Goal: Task Accomplishment & Management: Manage account settings

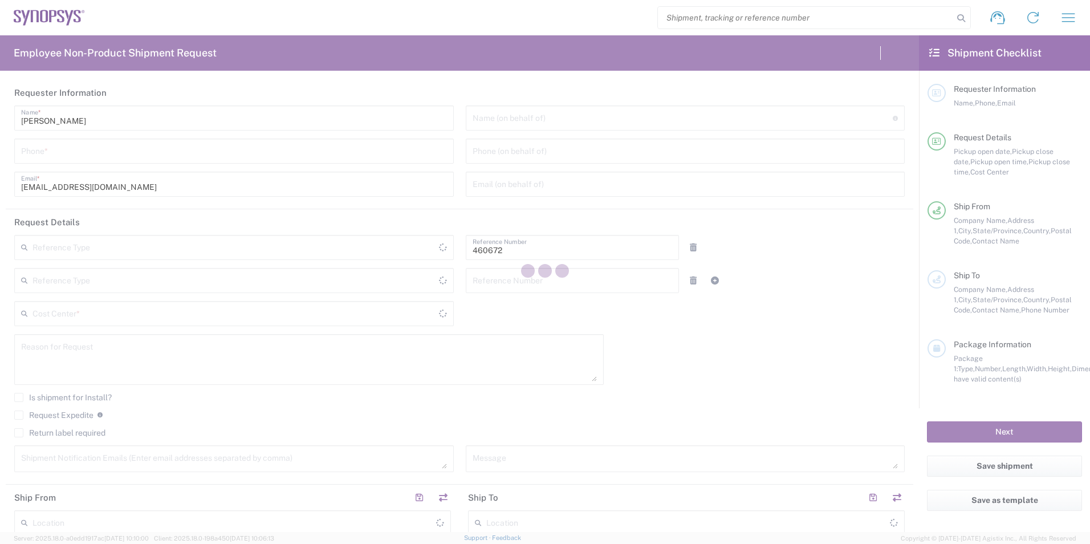
type input "Department"
type input "US01, FIN, Distri 460672"
type input "[US_STATE]"
type input "[GEOGRAPHIC_DATA]"
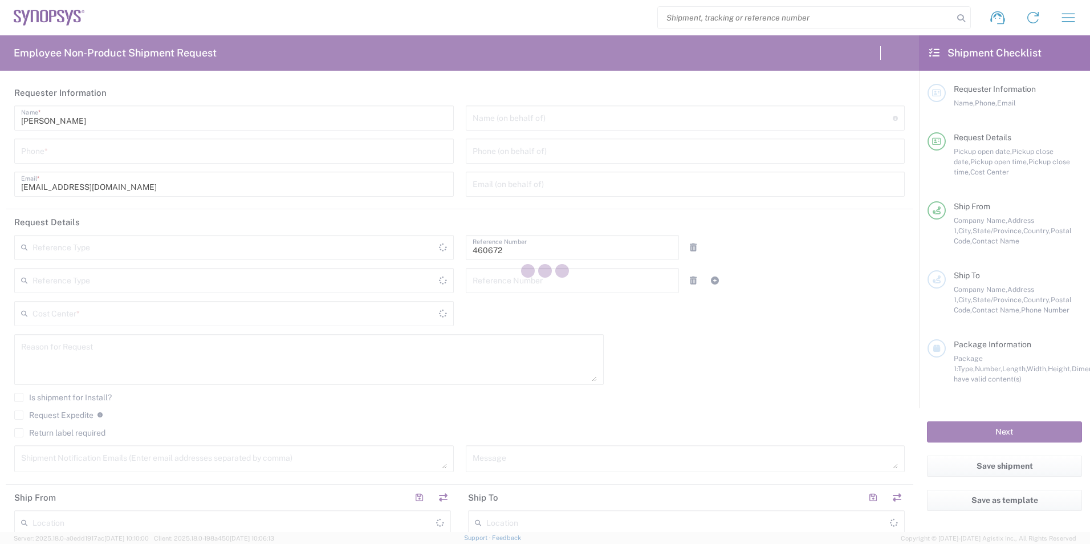
type input "Delivered at Place"
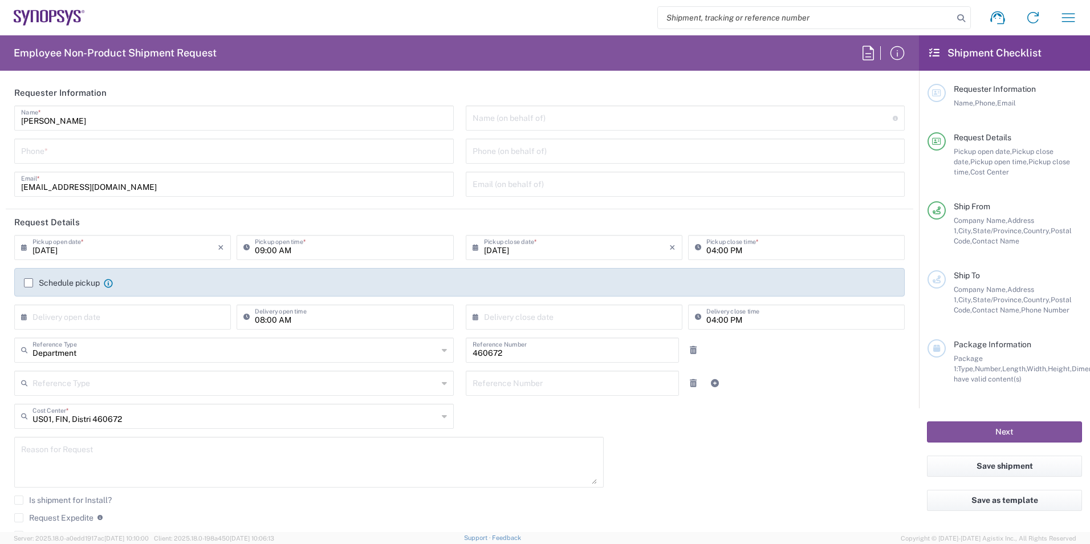
type input "Headquarters USSV"
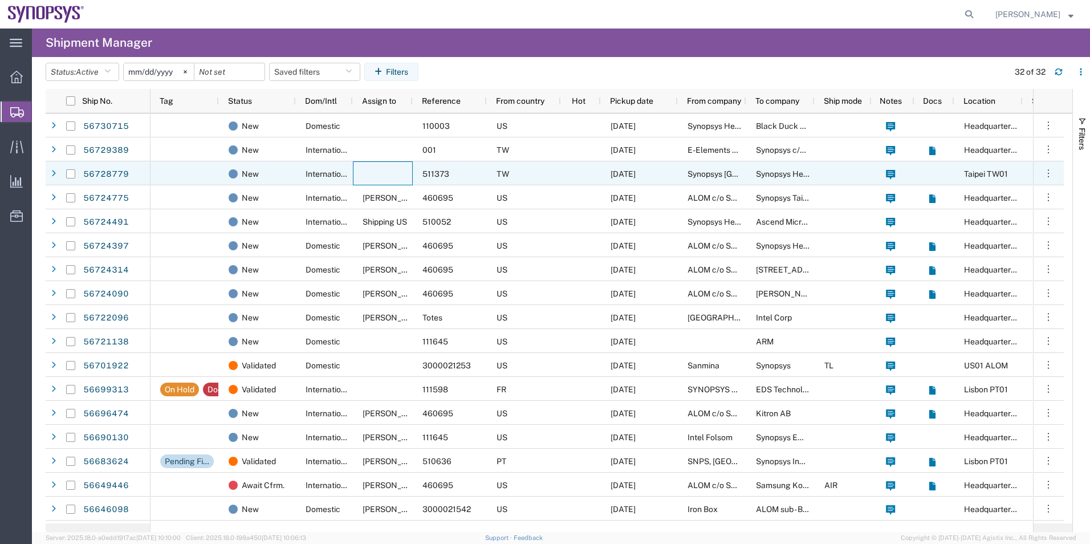
click at [378, 173] on div at bounding box center [383, 173] width 60 height 24
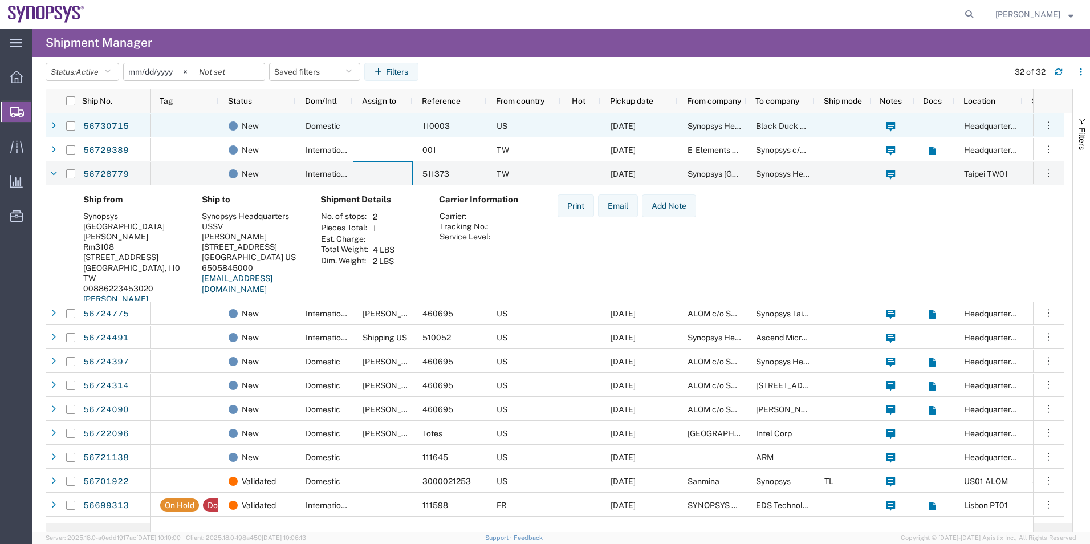
click at [367, 133] on div at bounding box center [383, 125] width 60 height 24
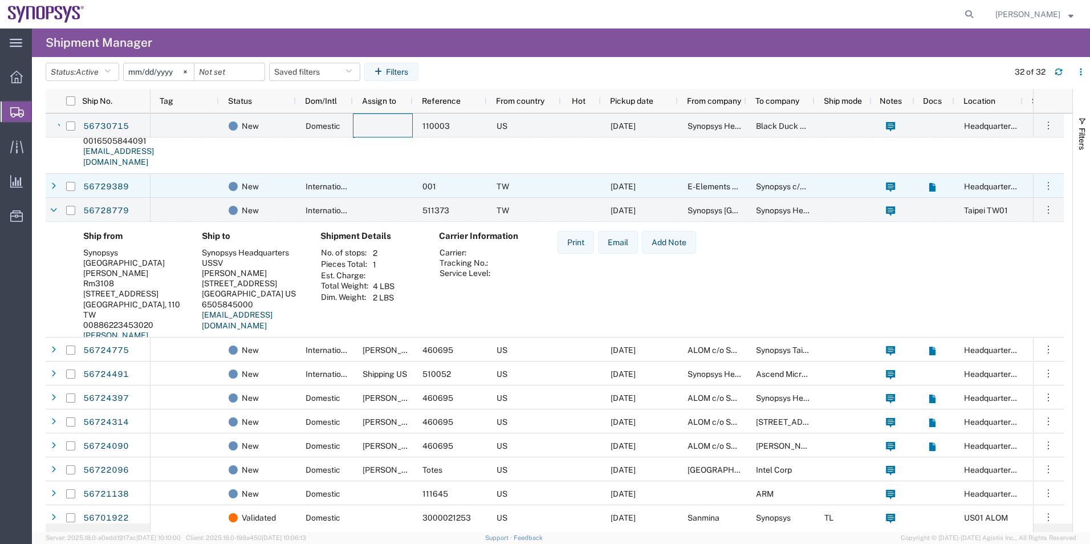
scroll to position [57, 0]
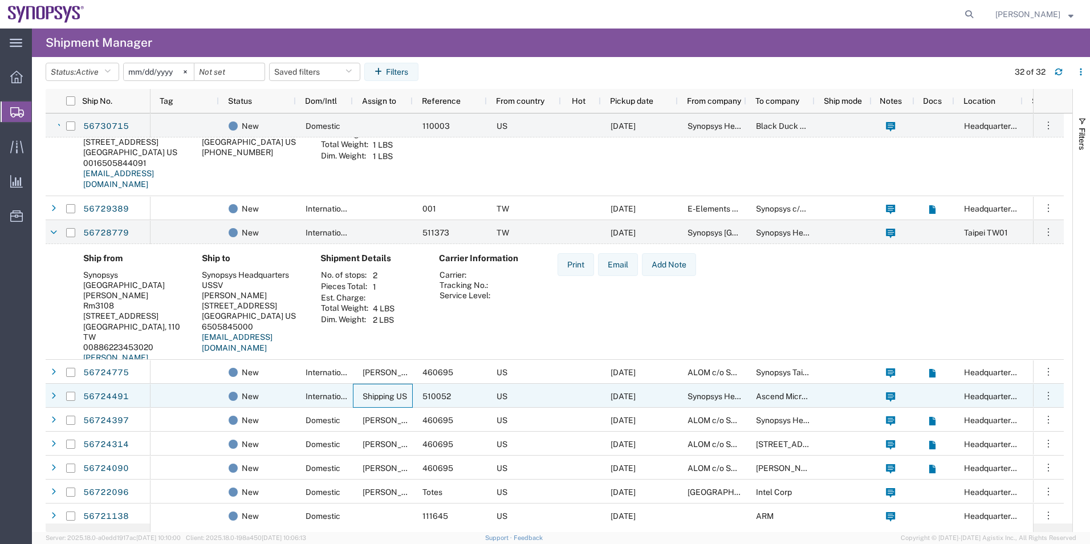
click at [391, 395] on span "Shipping US" at bounding box center [385, 396] width 44 height 9
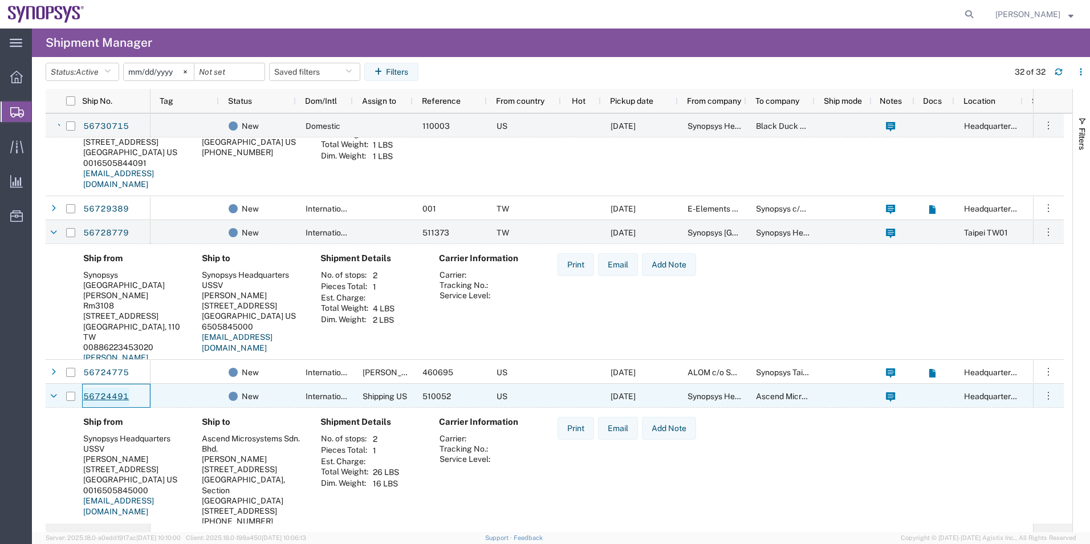
click at [128, 399] on link "56724491" at bounding box center [106, 397] width 47 height 18
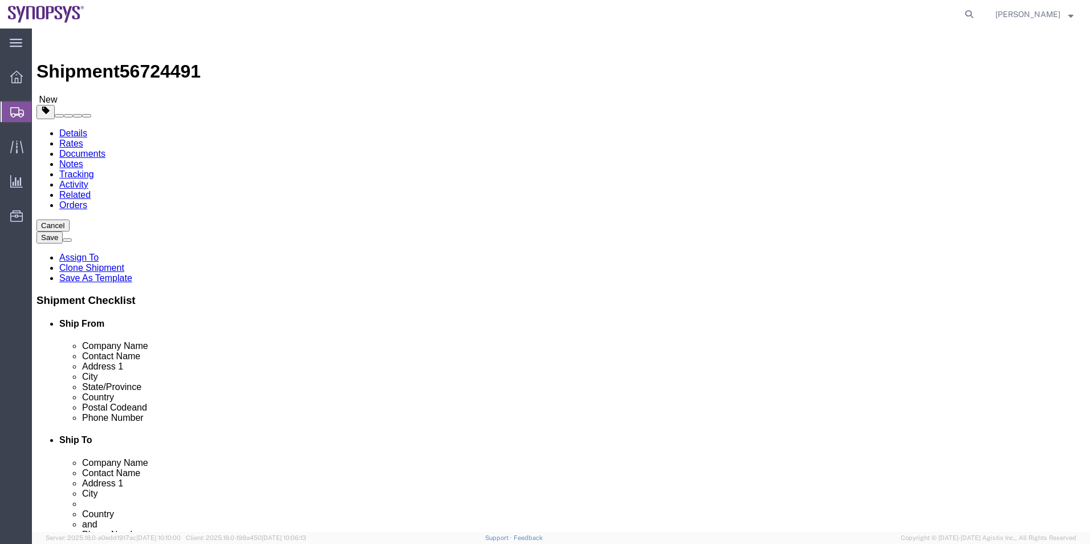
select select "63204"
select select
click icon
click at [0, 0] on span "Shipment Manager" at bounding box center [0, 0] width 0 height 0
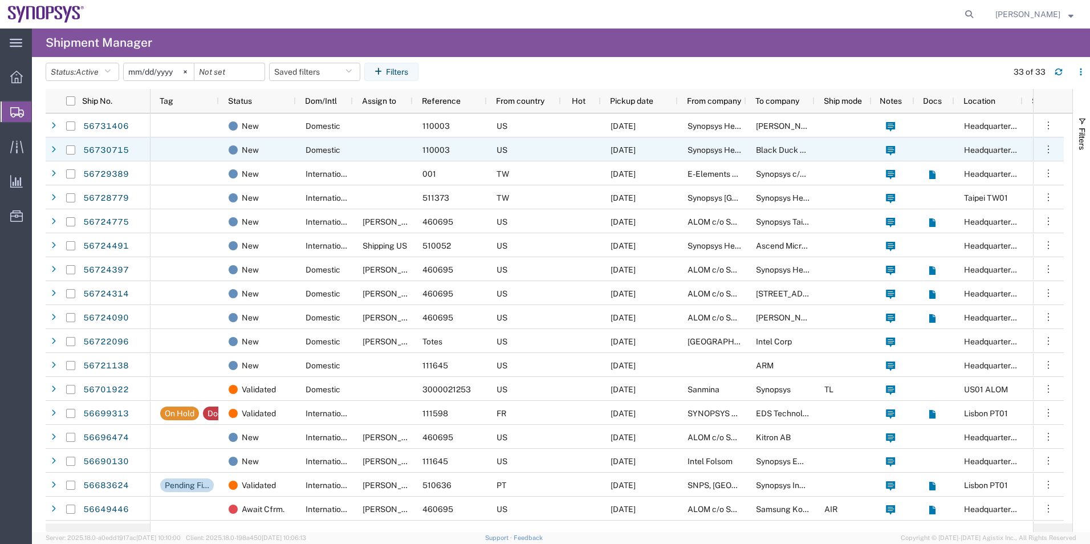
click at [362, 137] on div at bounding box center [383, 149] width 60 height 24
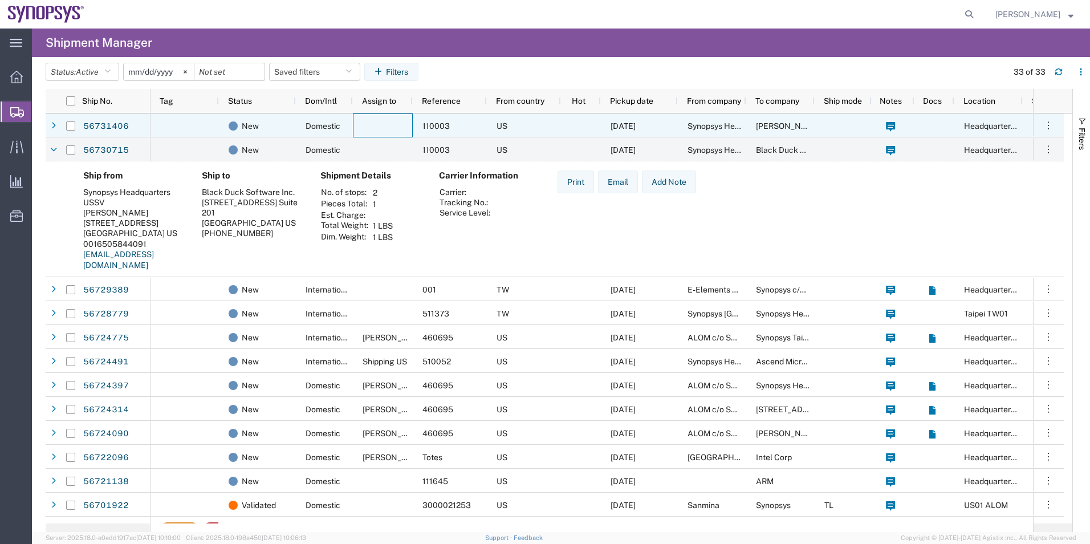
click at [375, 129] on div at bounding box center [383, 125] width 60 height 24
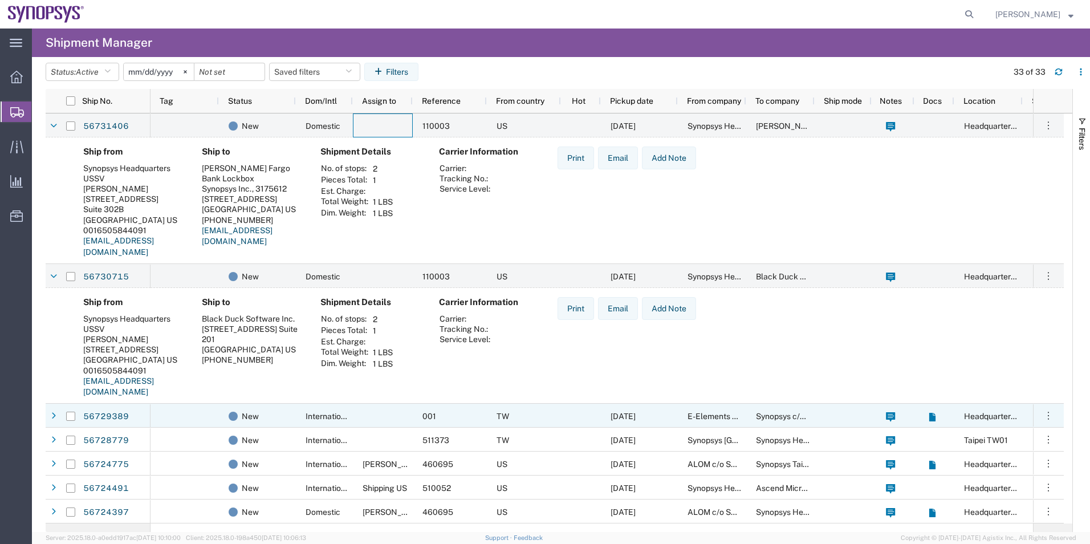
click at [296, 422] on div "International" at bounding box center [324, 416] width 57 height 24
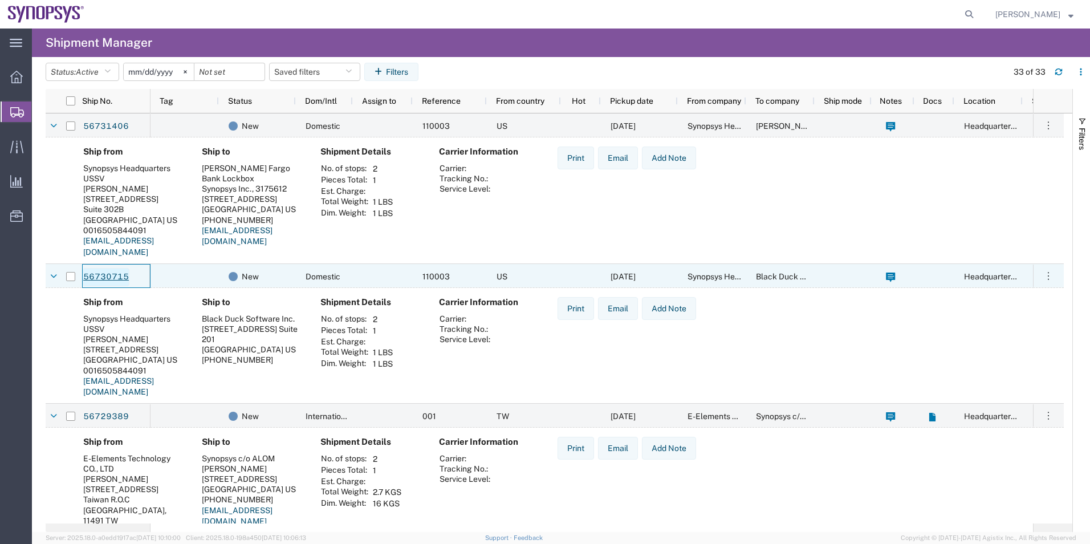
click at [112, 274] on link "56730715" at bounding box center [106, 277] width 47 height 18
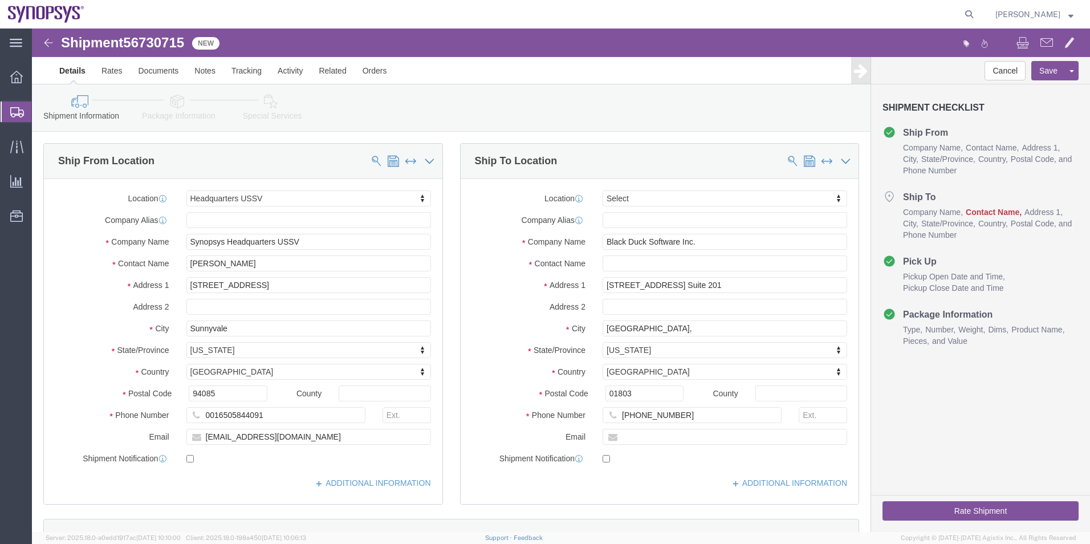
select select "63204"
select select
click at [0, 0] on span "Shipment Manager" at bounding box center [0, 0] width 0 height 0
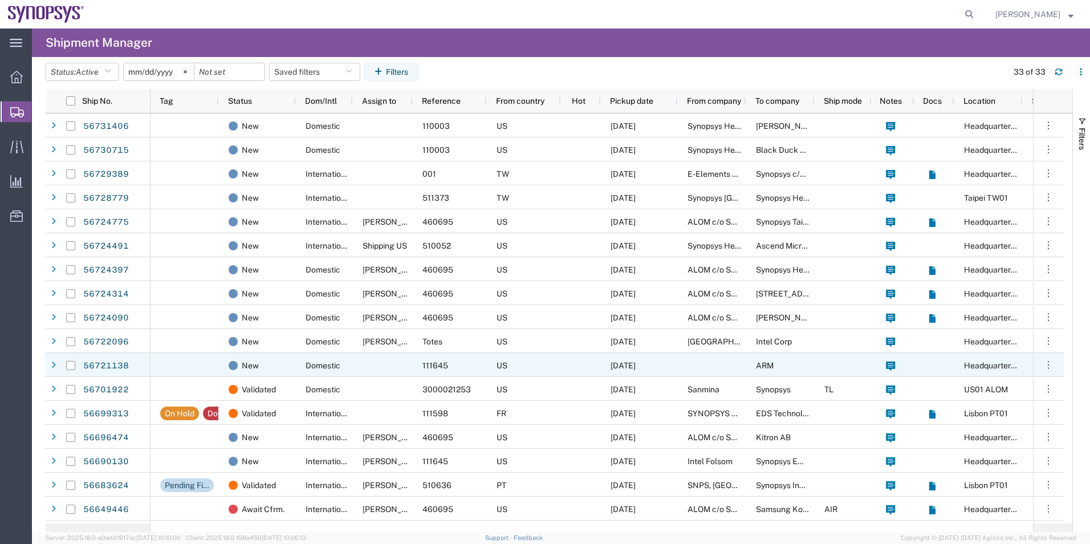
scroll to position [57, 0]
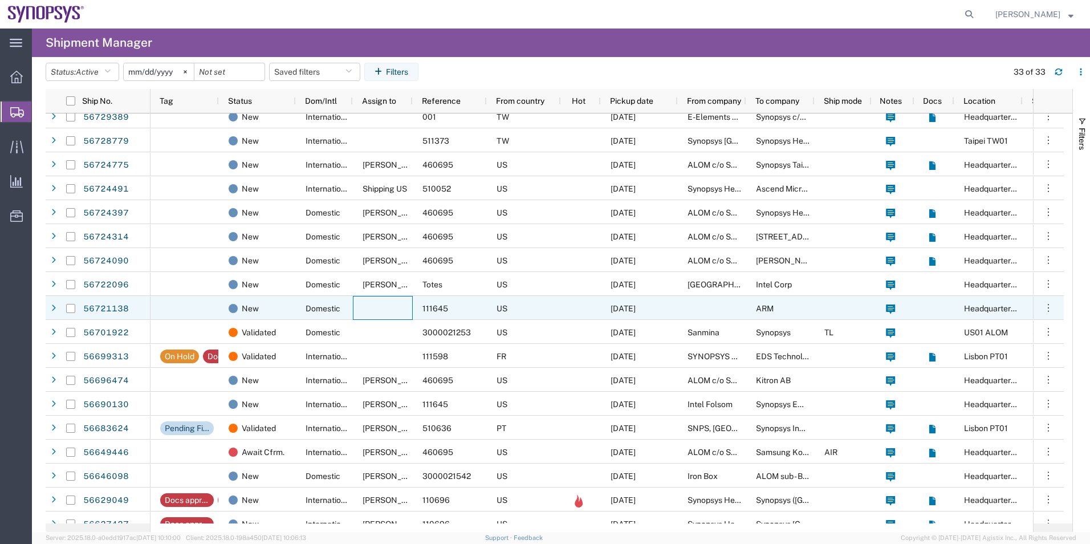
click at [377, 318] on div at bounding box center [383, 308] width 60 height 24
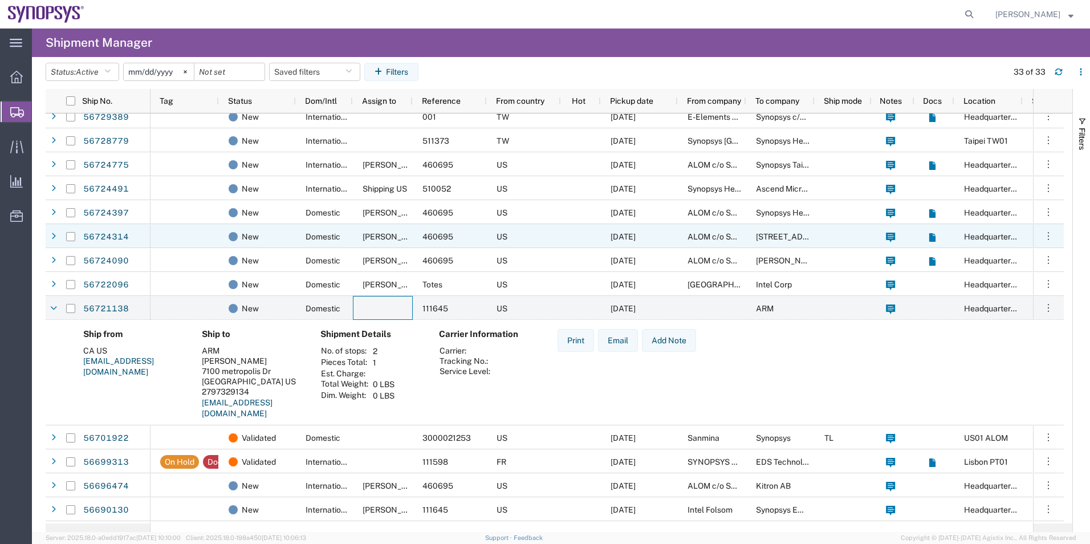
scroll to position [0, 0]
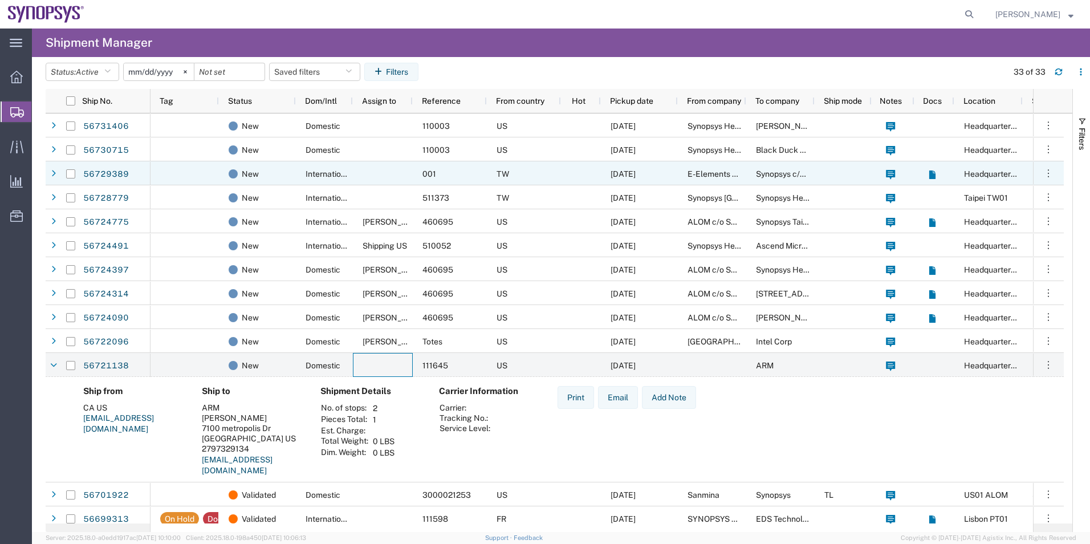
click at [536, 168] on div "TW" at bounding box center [524, 173] width 74 height 24
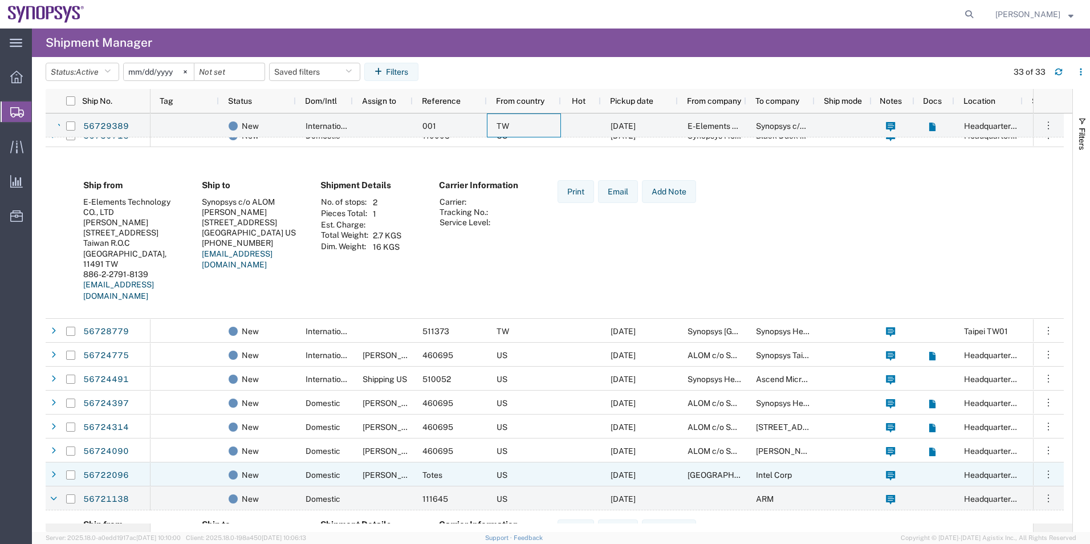
scroll to position [171, 0]
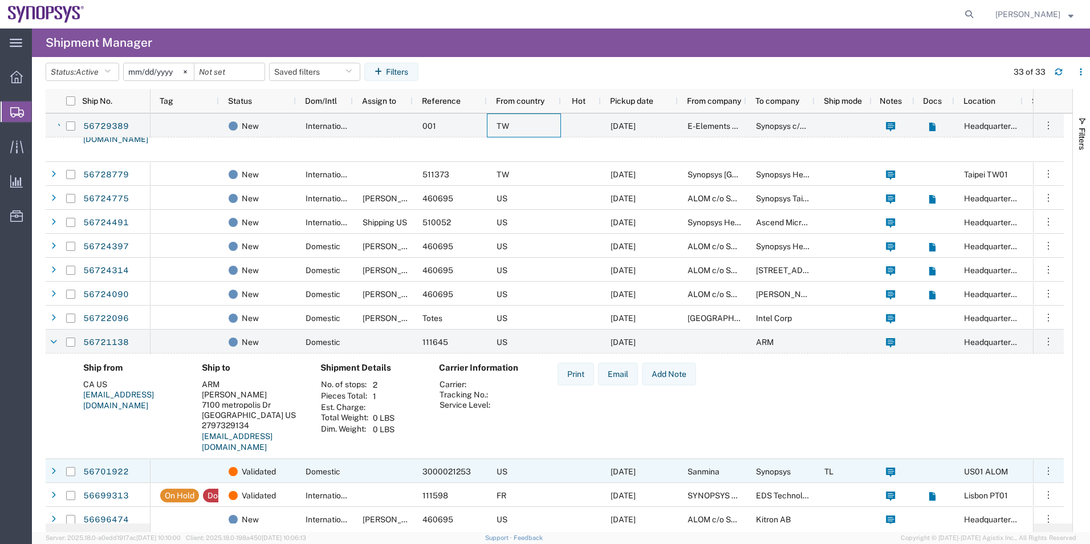
click at [351, 468] on div "Domestic" at bounding box center [324, 471] width 57 height 24
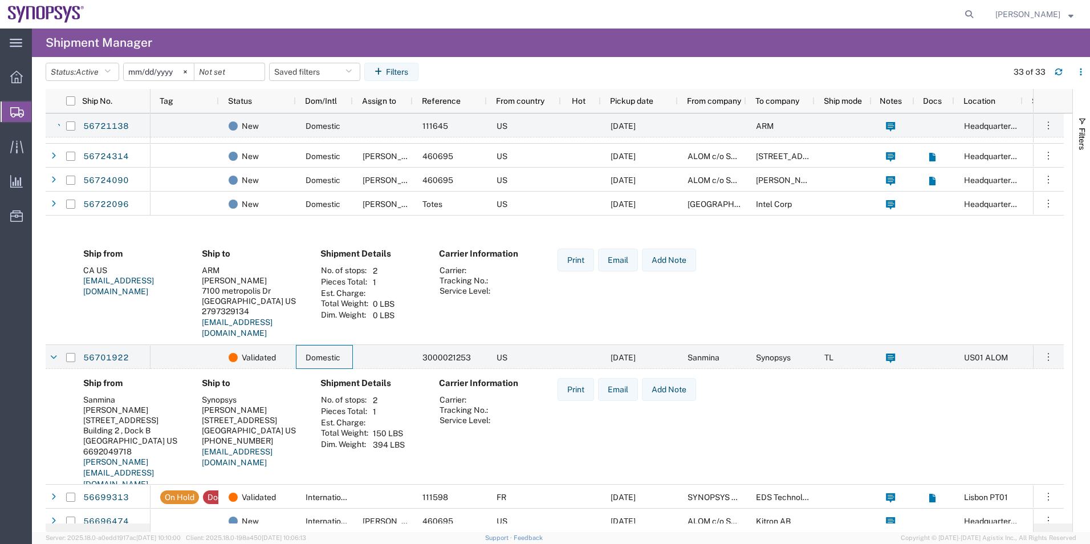
scroll to position [456, 0]
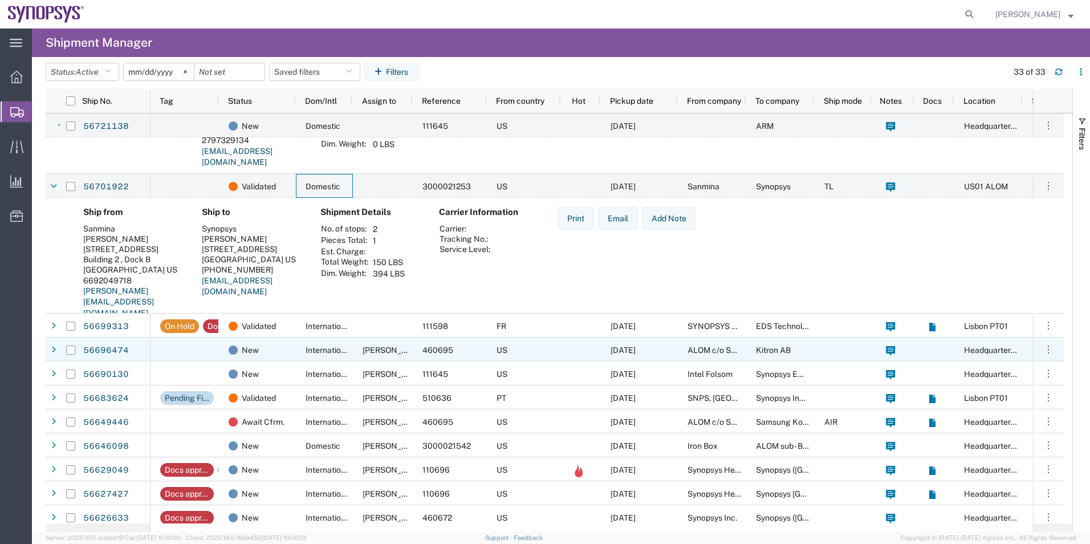
click at [296, 340] on div "International" at bounding box center [324, 349] width 57 height 24
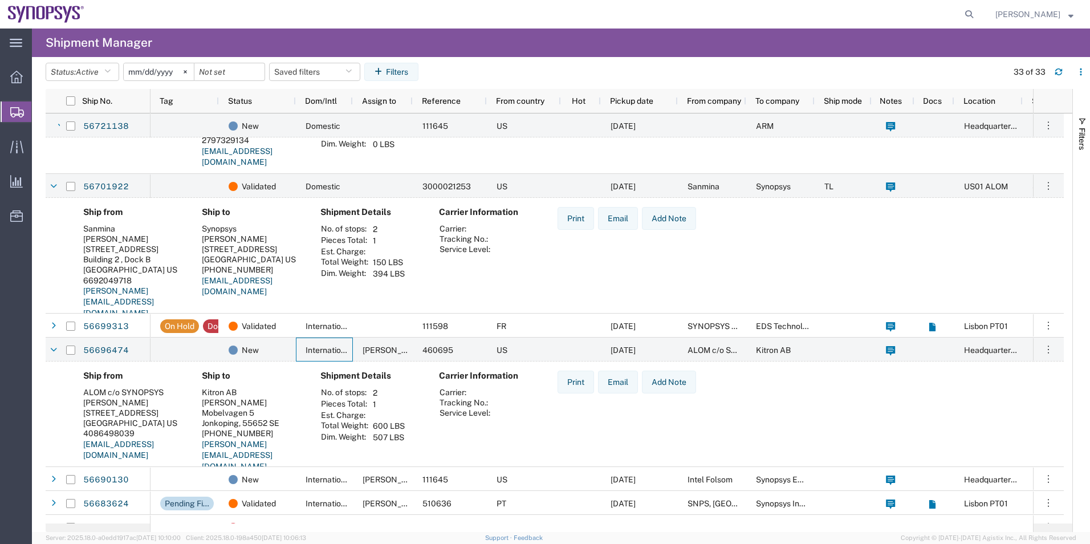
scroll to position [513, 0]
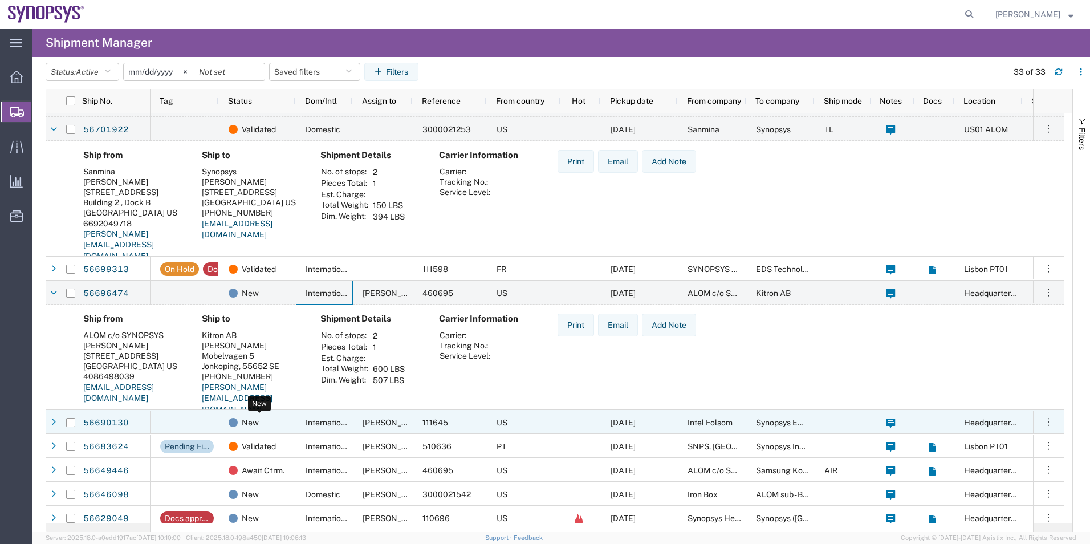
click at [269, 422] on div "New" at bounding box center [260, 422] width 62 height 24
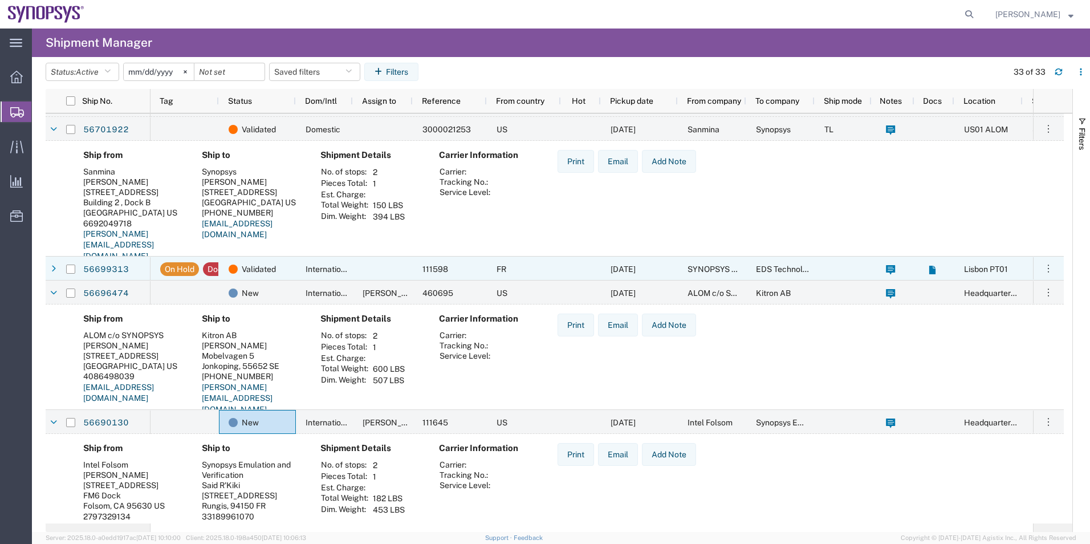
click at [348, 278] on div "International" at bounding box center [324, 269] width 57 height 24
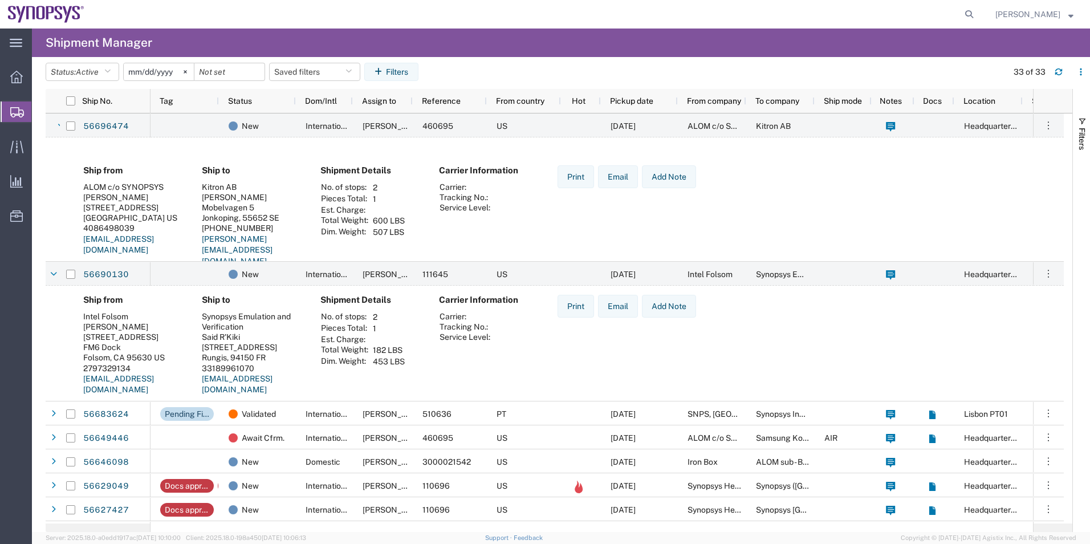
scroll to position [855, 0]
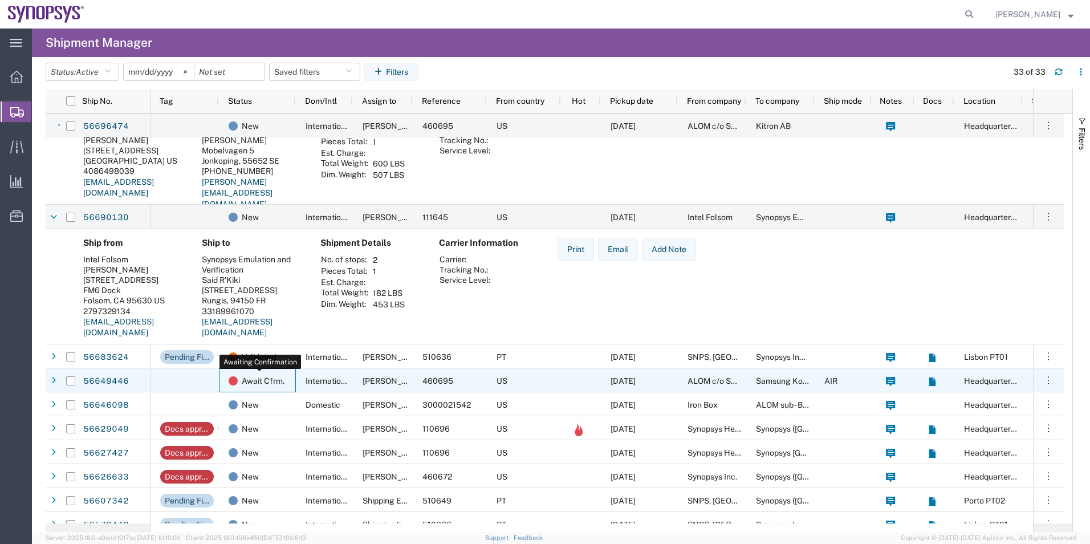
click at [280, 382] on span "Await Cfrm." at bounding box center [263, 381] width 43 height 24
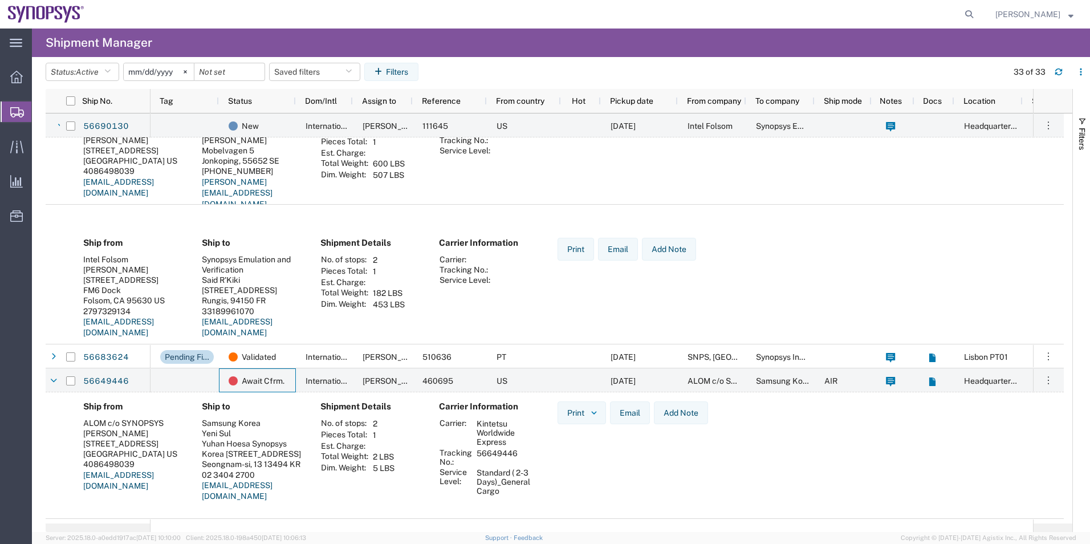
scroll to position [1140, 0]
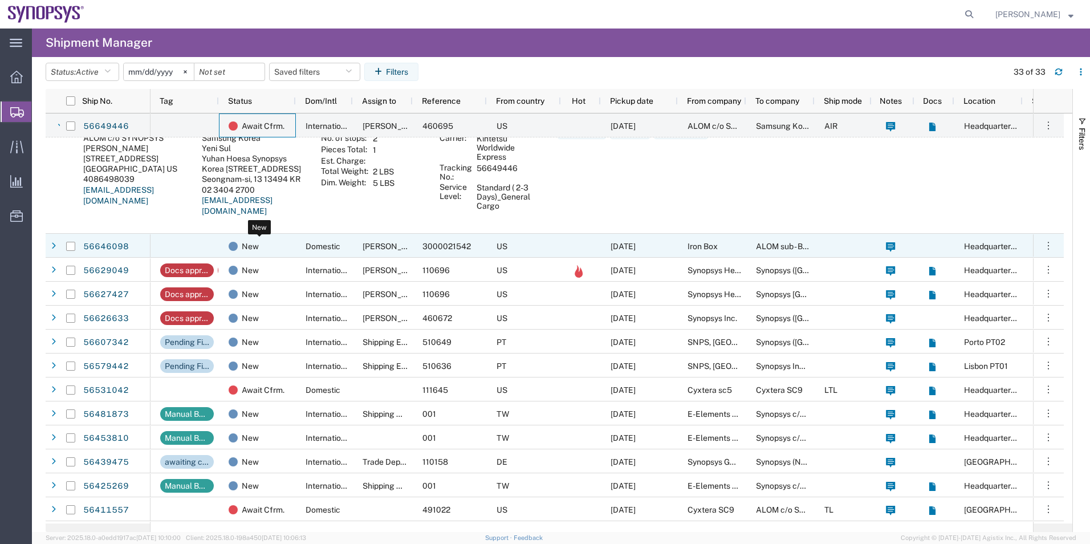
click at [282, 249] on div "New" at bounding box center [260, 246] width 62 height 24
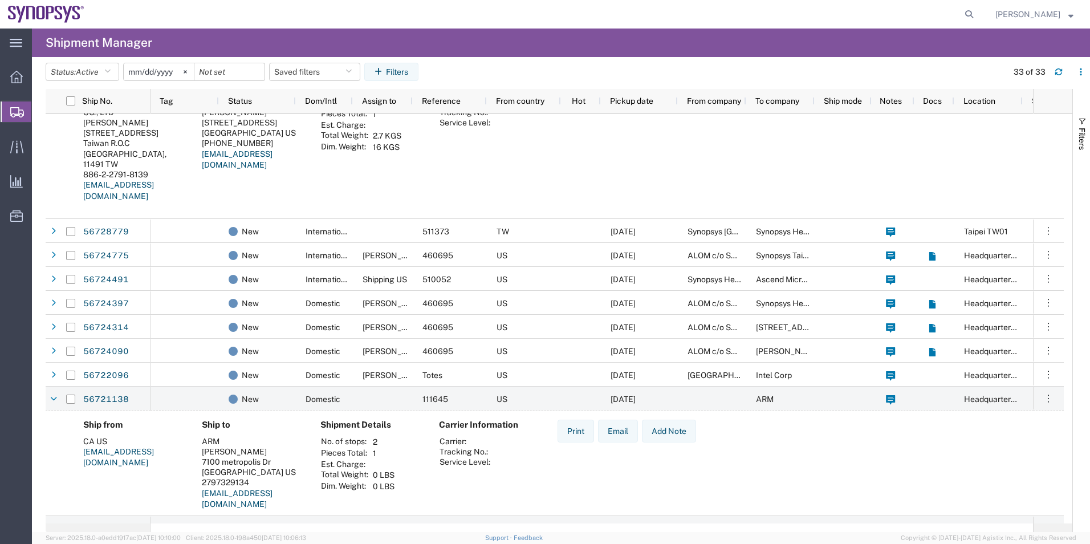
scroll to position [0, 0]
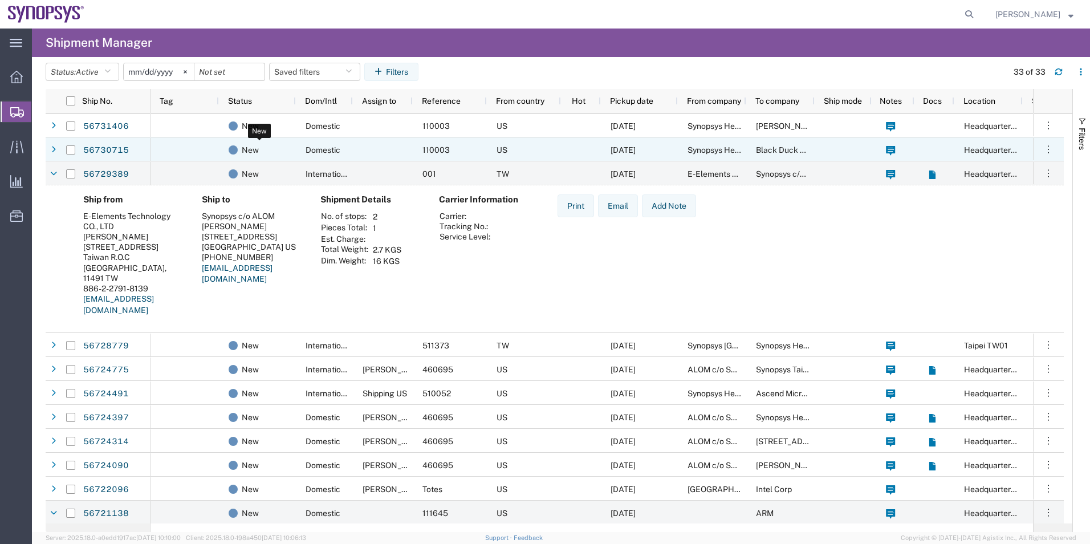
click at [259, 152] on div "New" at bounding box center [260, 150] width 62 height 24
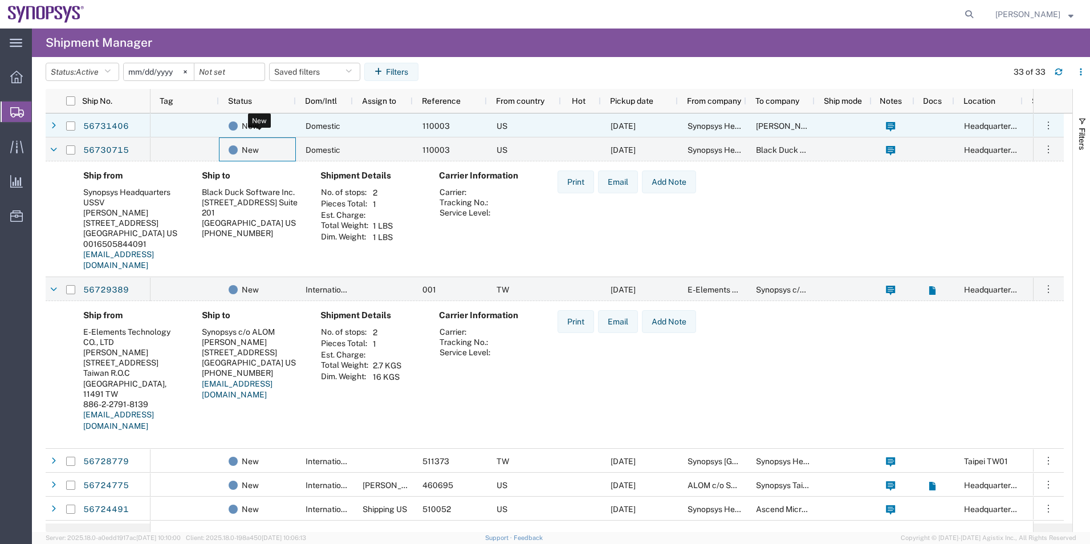
click at [281, 132] on div "New" at bounding box center [260, 126] width 62 height 24
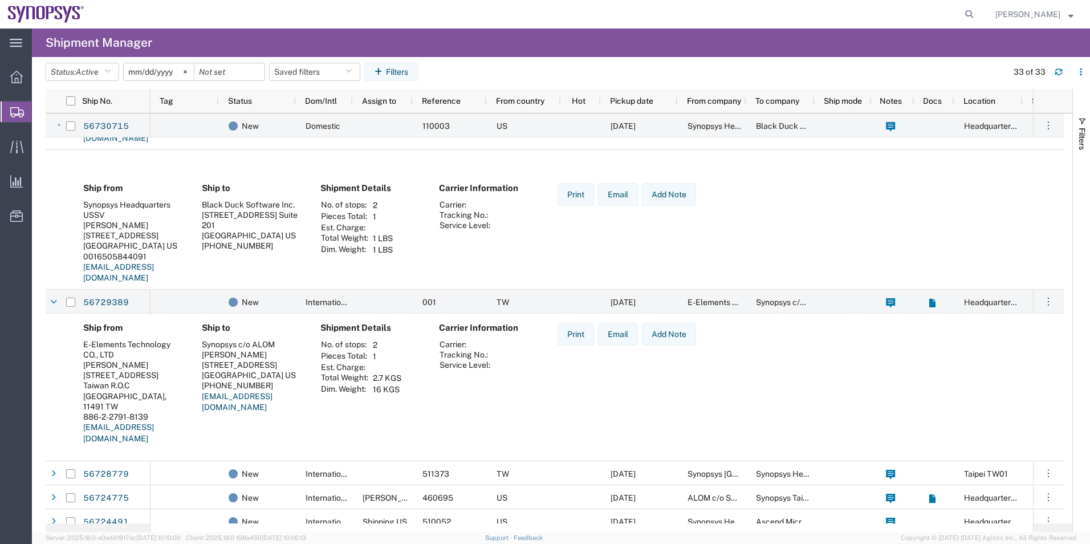
scroll to position [285, 0]
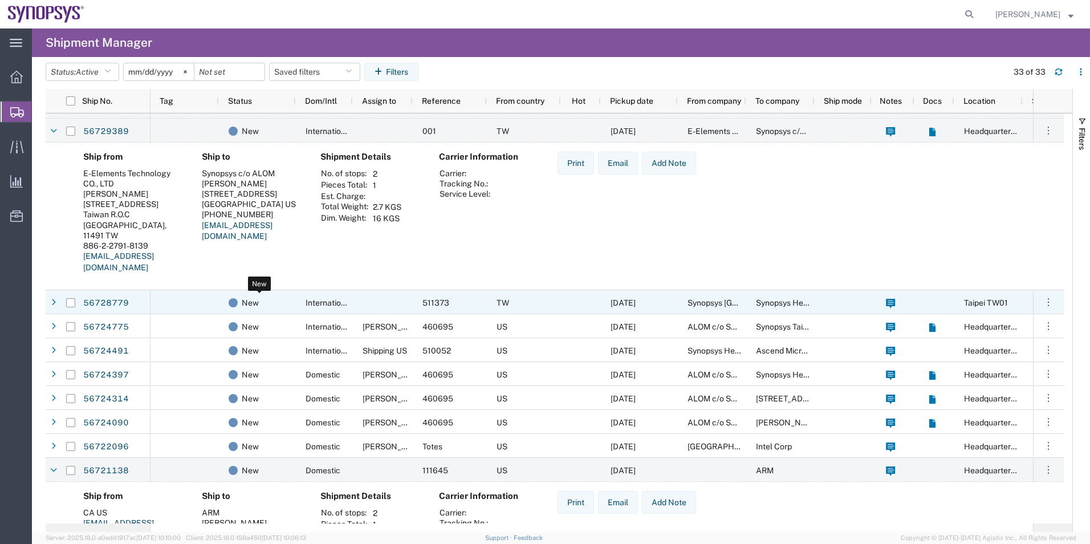
click at [290, 306] on div "New" at bounding box center [260, 303] width 62 height 24
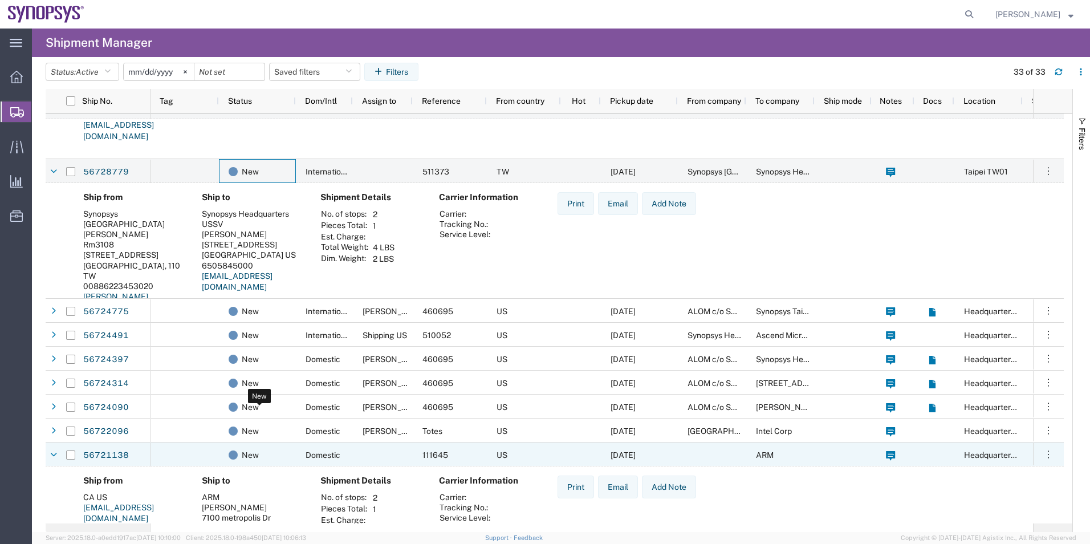
scroll to position [456, 0]
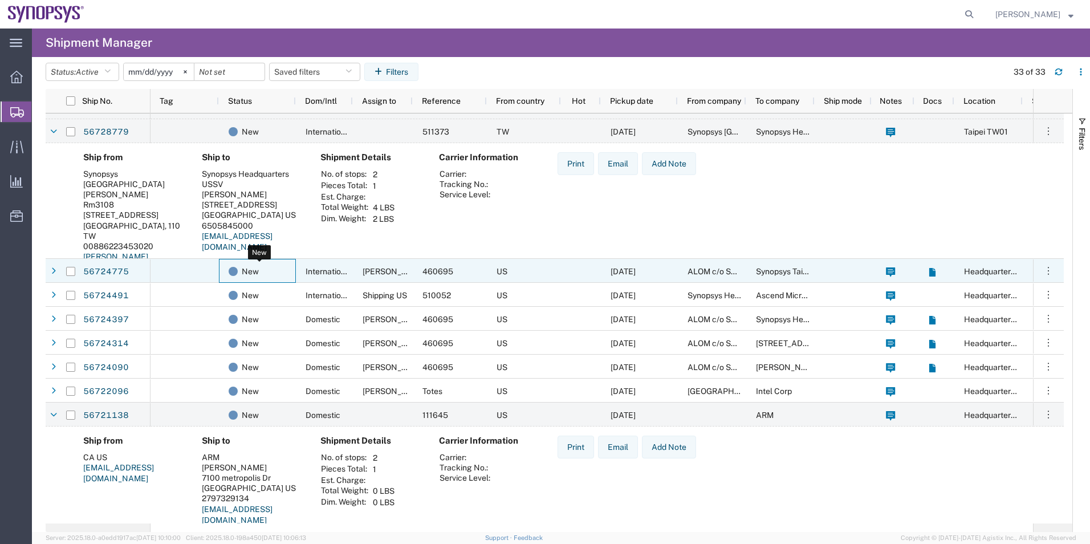
click at [282, 263] on div "New" at bounding box center [260, 271] width 62 height 24
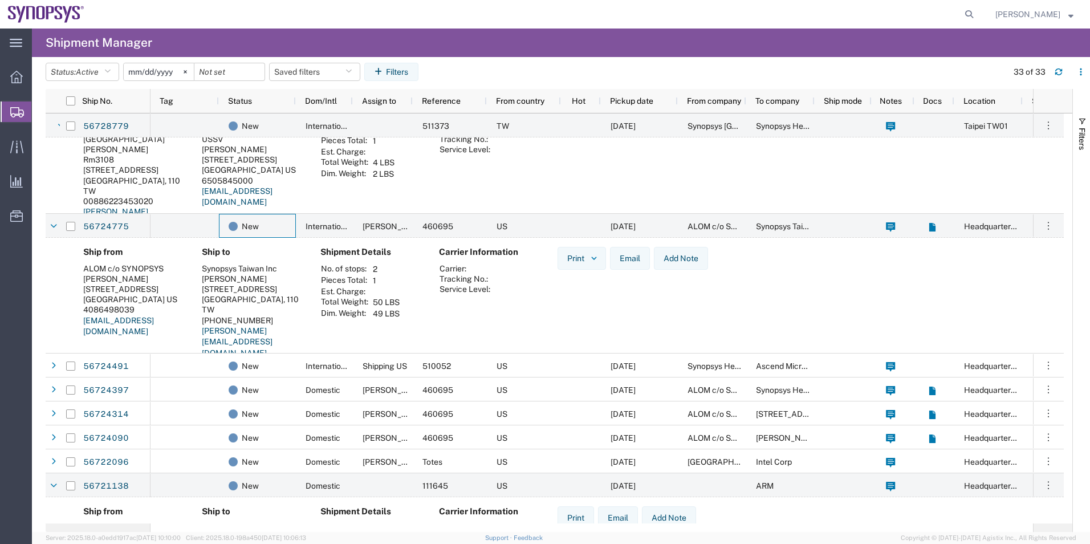
scroll to position [513, 0]
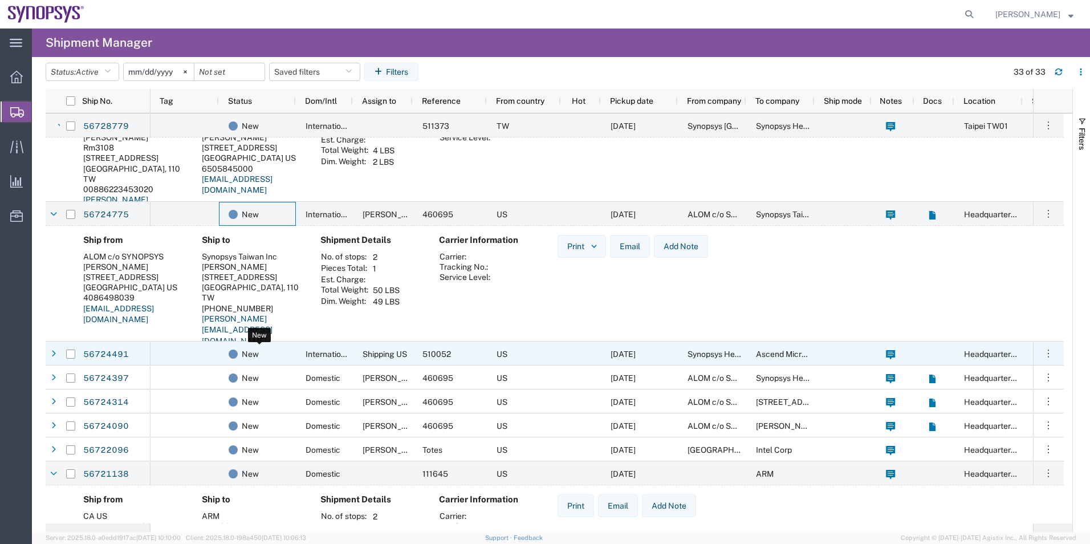
click at [279, 352] on div "New" at bounding box center [260, 354] width 62 height 24
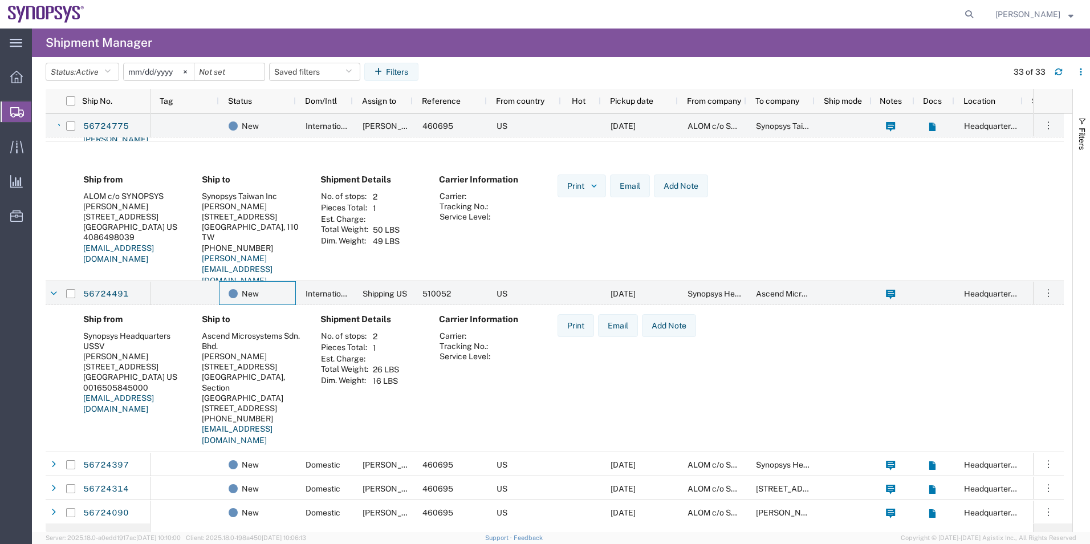
scroll to position [627, 0]
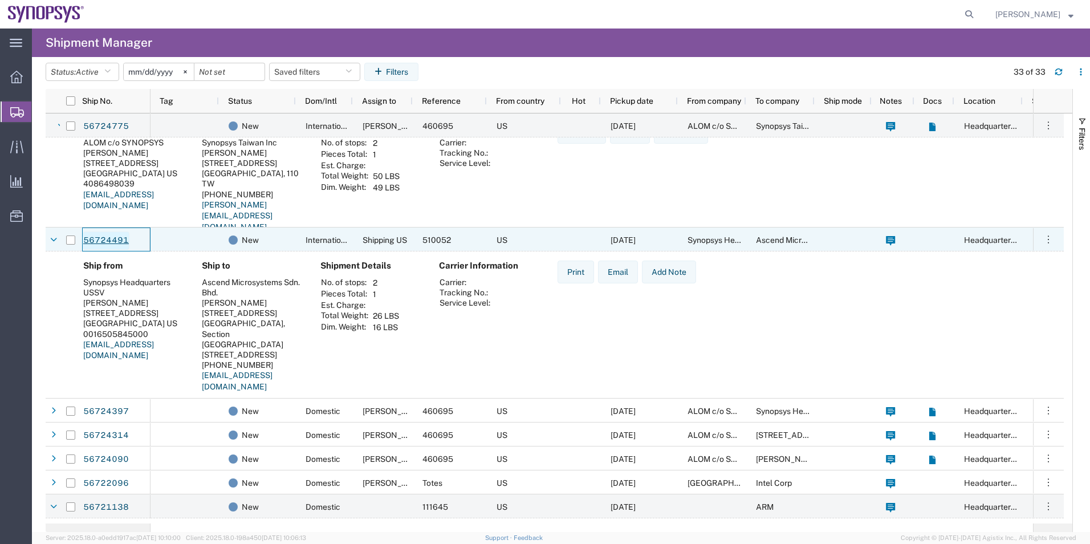
click at [116, 243] on link "56724491" at bounding box center [106, 240] width 47 height 18
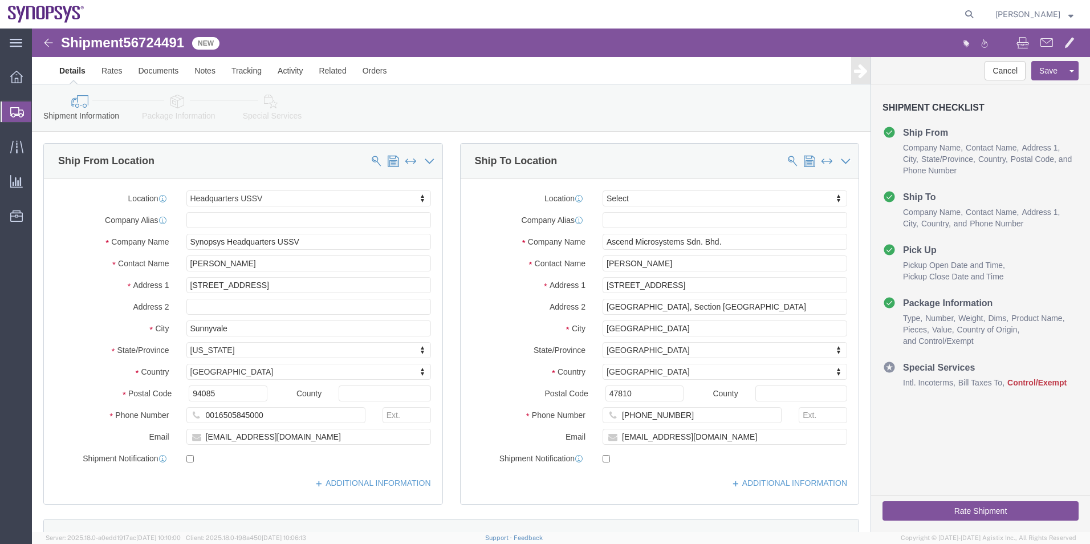
select select "63204"
select select
click span "56724491"
copy span "56724491"
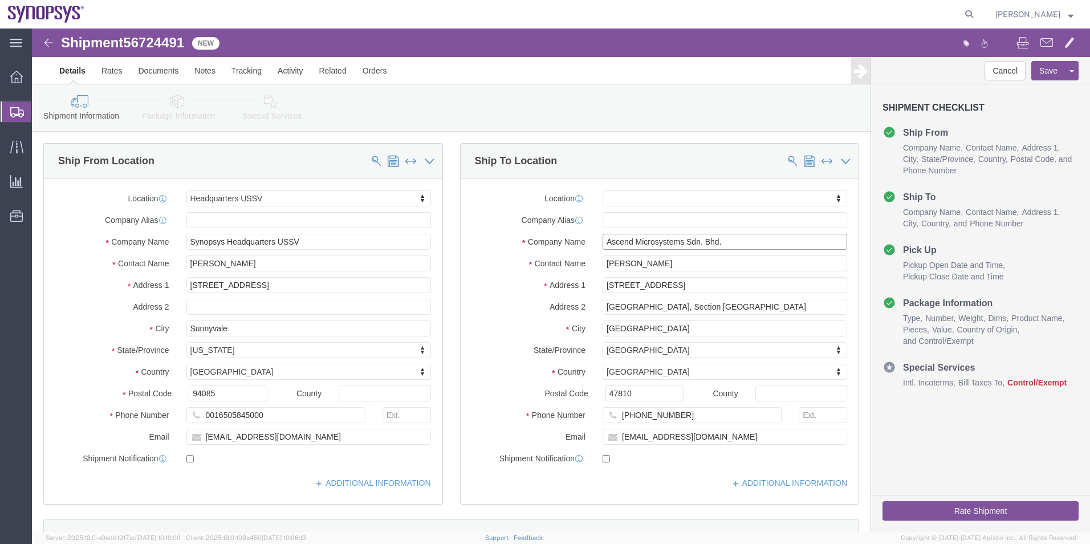
drag, startPoint x: 703, startPoint y: 212, endPoint x: 483, endPoint y: 212, distance: 219.5
click div "Company Name Ascend Microsystems Sdn. Bhd."
drag, startPoint x: 665, startPoint y: 387, endPoint x: 591, endPoint y: 398, distance: 74.9
click div "[PHONE_NUMBER]"
click icon
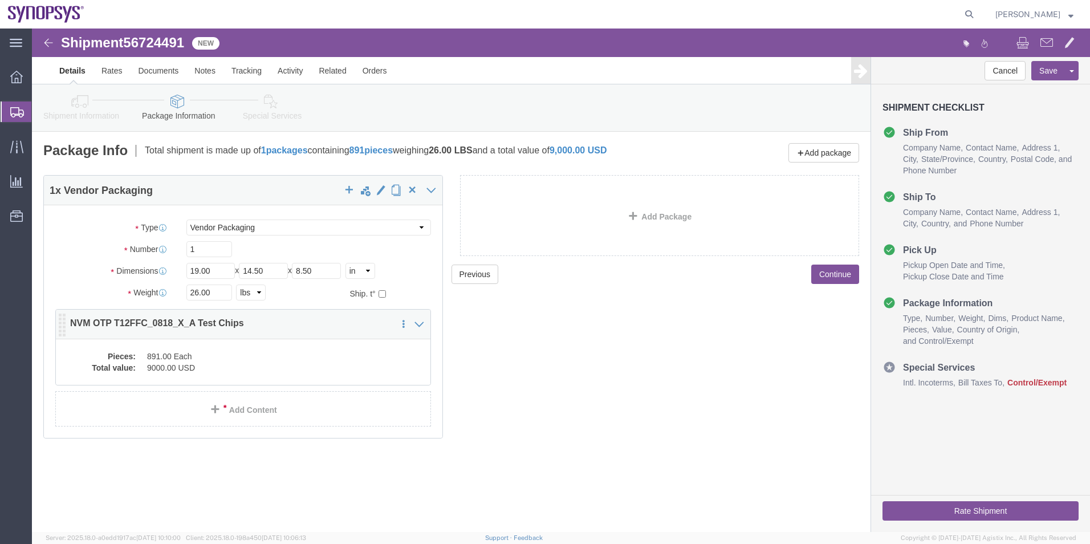
click dd "891.00 Each"
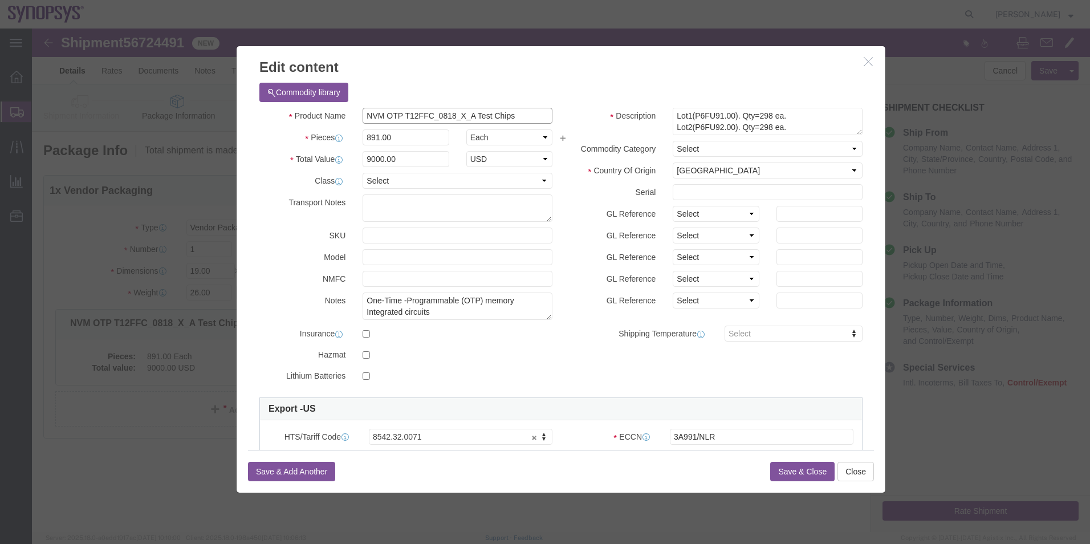
drag, startPoint x: 505, startPoint y: 89, endPoint x: 287, endPoint y: 93, distance: 217.3
click div "Product Name NVM OTP T12FFC_0818_X_A Test Chips"
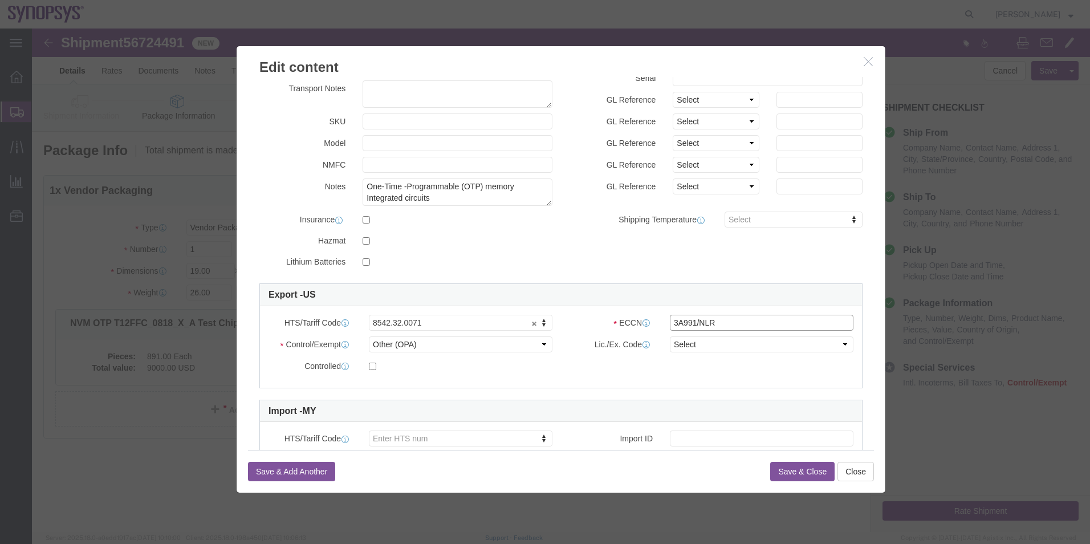
click input "3A991/NLR"
type input "3A991"
click select "Select ATF BIS DEA EPA FDA FTR ITAR OFAC Other (OPA)"
select select "BIS"
click select "Select ATF BIS DEA EPA FDA FTR ITAR OFAC Other (OPA)"
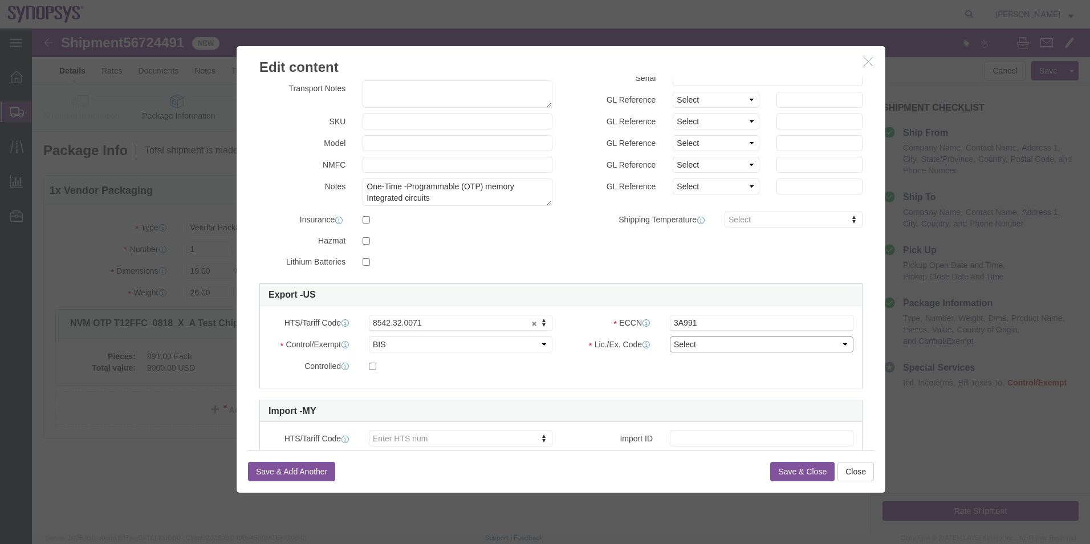
click select "Select AGR-Agricultural APP-Computers APR-Additional Permissive Exports AVS-Air…"
select select "NLR"
click select "Select AGR-Agricultural APP-Computers APR-Additional Permissive Exports AVS-Air…"
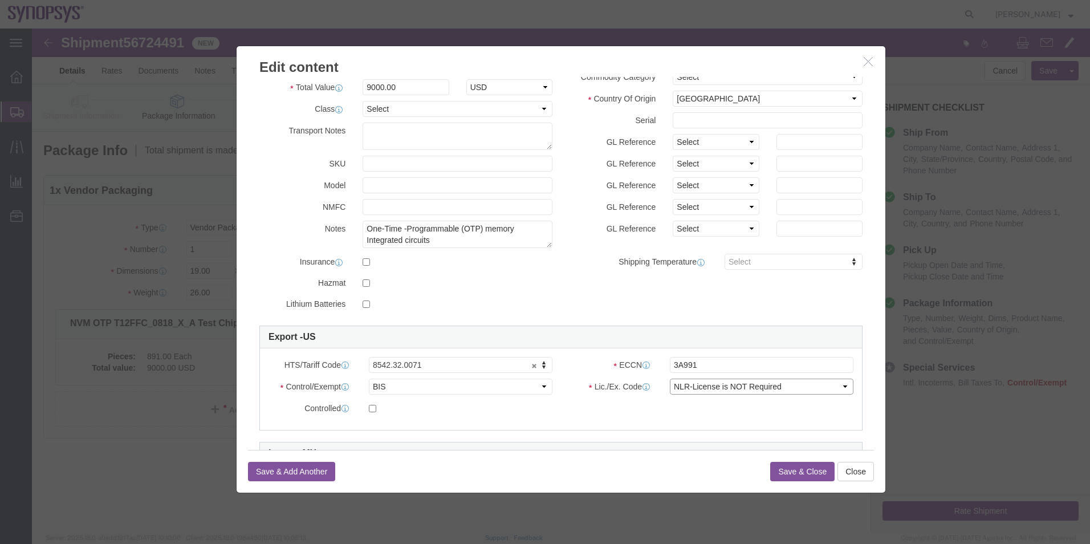
scroll to position [0, 0]
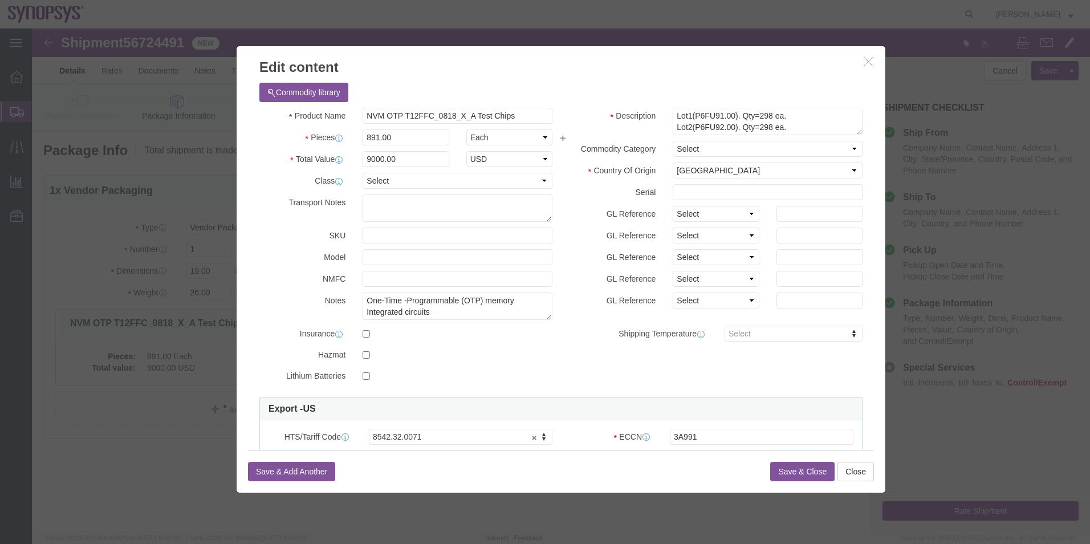
click button "Save & Close"
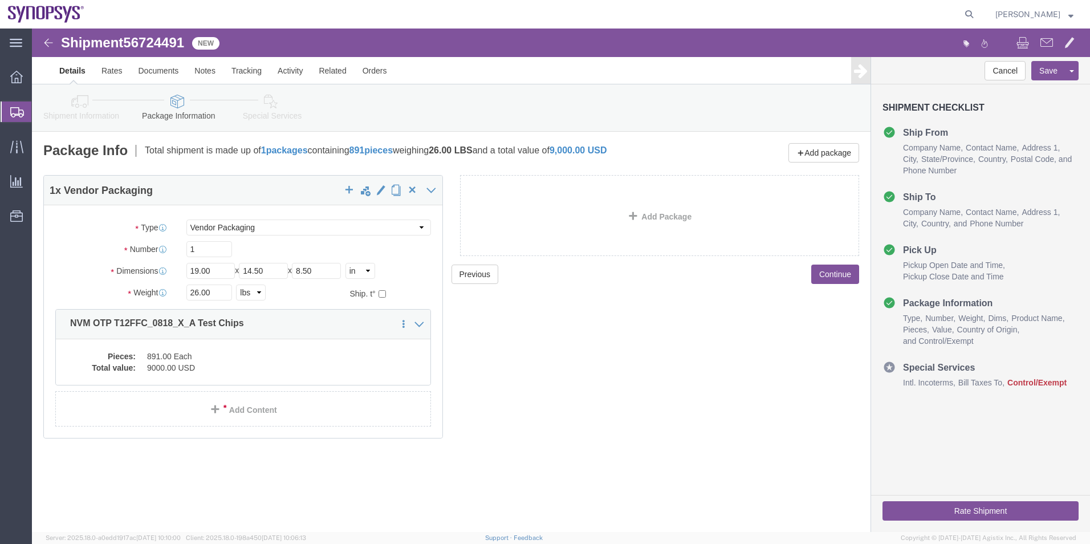
click icon
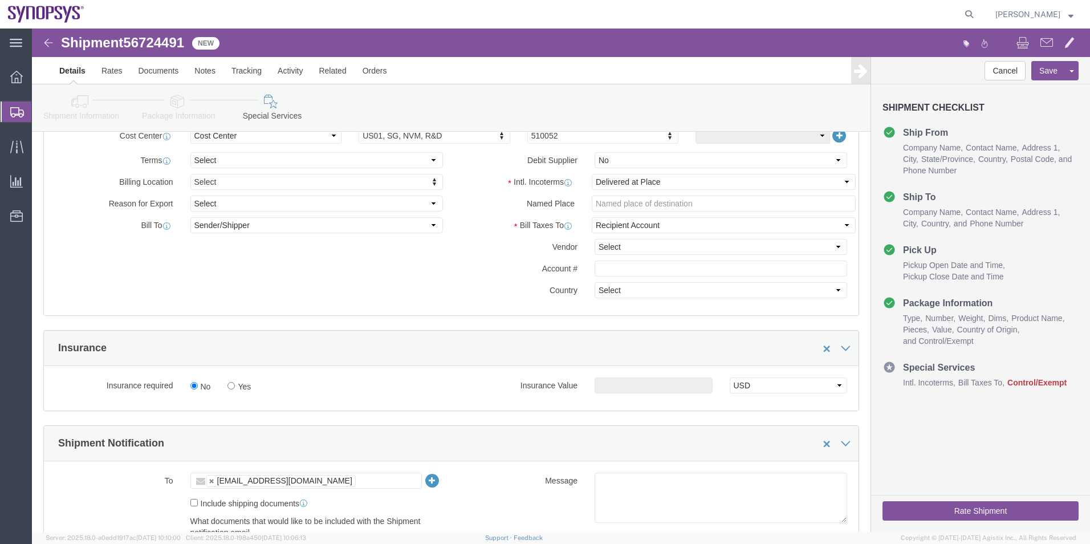
scroll to position [285, 0]
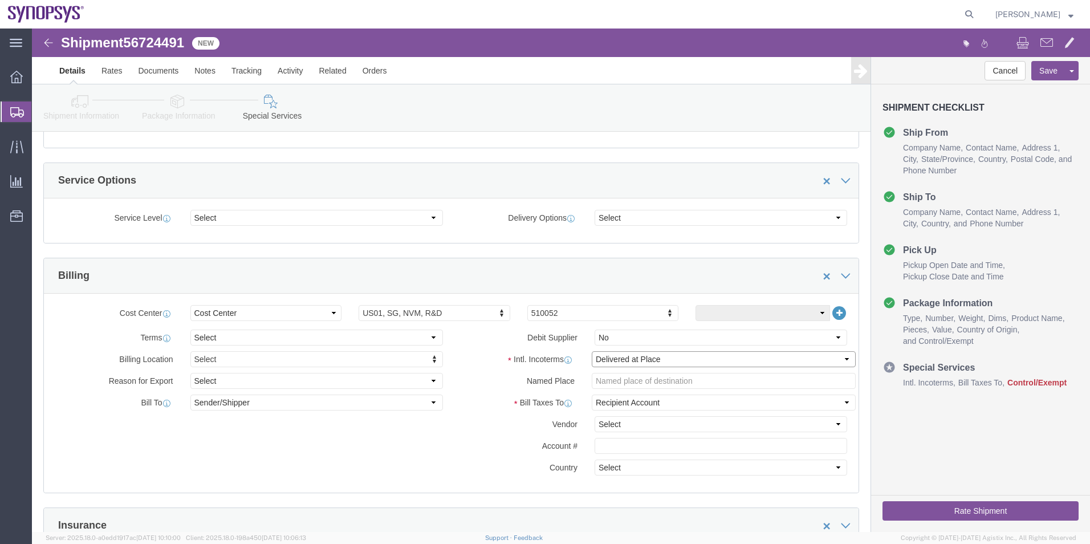
click select "Select Carriage Insurance Paid Carriage Paid To Cost and Freight Cost Insurance…"
select select "DDP"
click select "Select Carriage Insurance Paid Carriage Paid To Cost and Freight Cost Insurance…"
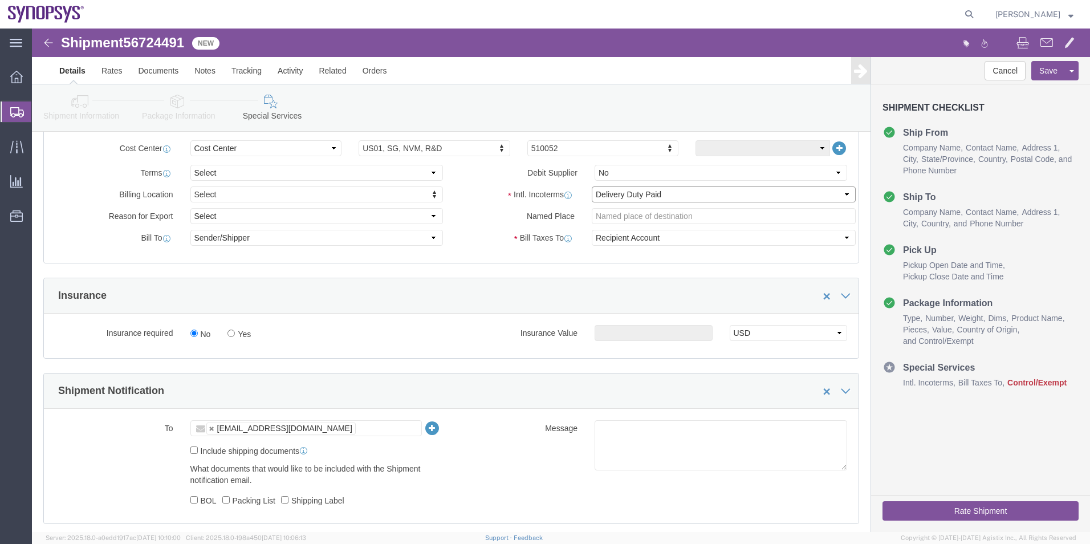
scroll to position [456, 0]
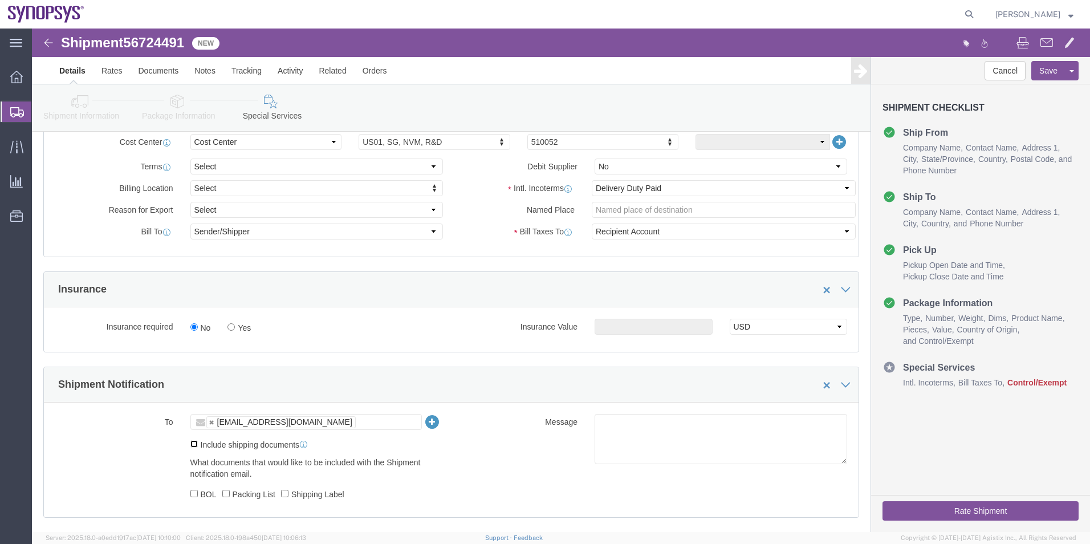
click input "Include shipping documents"
checkbox input "true"
click input "BOL"
checkbox input "true"
click input "Packing List"
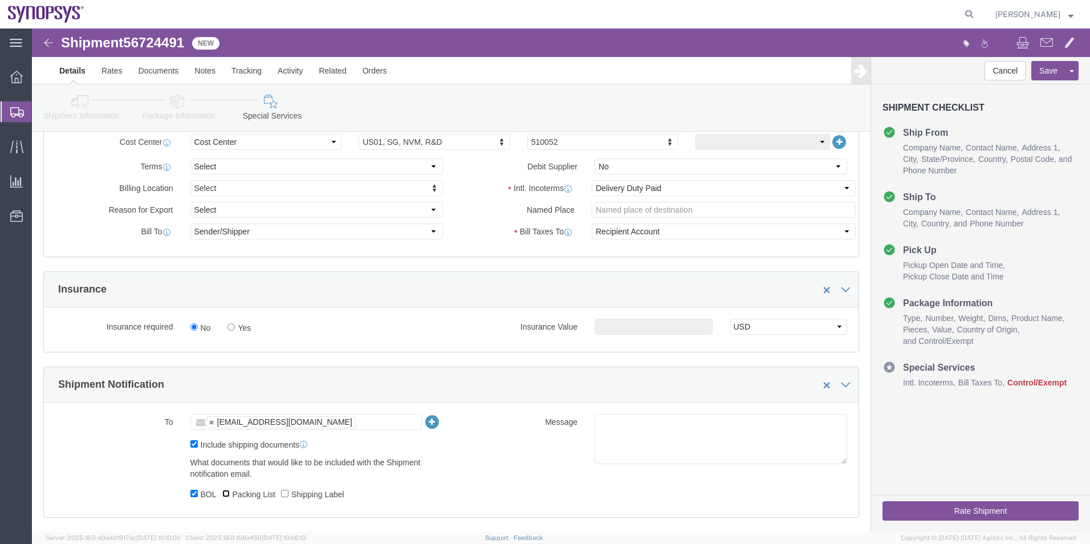
checkbox input "true"
click label "Shipping Label"
click input "Shipping Label"
checkbox input "true"
click textarea
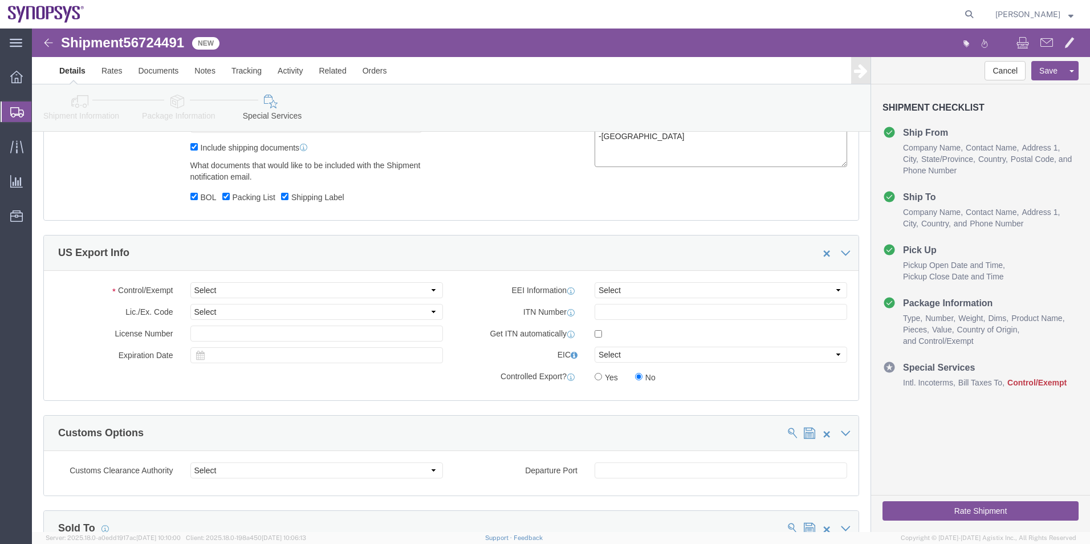
scroll to position [798, 0]
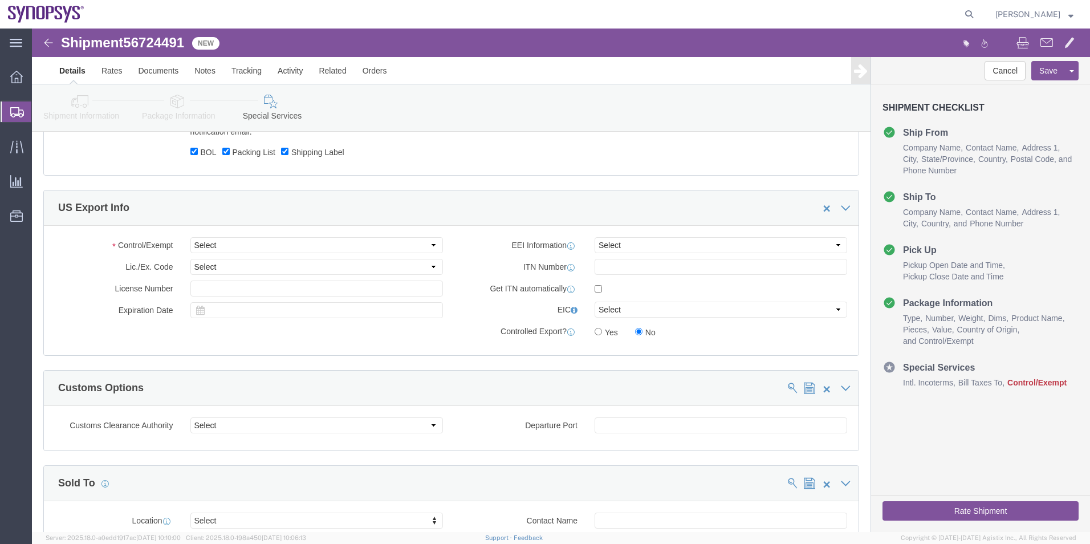
type textarea "Please see attached. -[GEOGRAPHIC_DATA]"
click select "Select ATF BIS DEA EPA FDA FTR ITAR OFAC Other (OPA)"
select select "BIS"
click select "Select ATF BIS DEA EPA FDA FTR ITAR OFAC Other (OPA)"
click select "Select AGR-Agricultural APP-Computers APR-Additional Permissive Exports AVS-Air…"
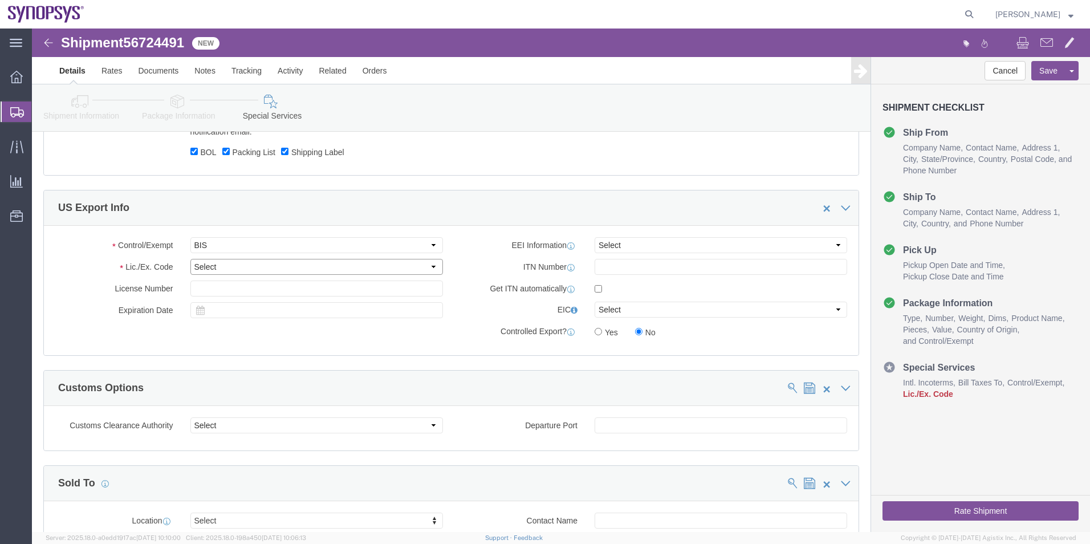
select select "NLR"
click select "Select AGR-Agricultural APP-Computers APR-Additional Permissive Exports AVS-Air…"
click select "Select AES-Direct EEI Carrier File EEI EEI Exempt"
select select "AESD"
click select "Select AES-Direct EEI Carrier File EEI EEI Exempt"
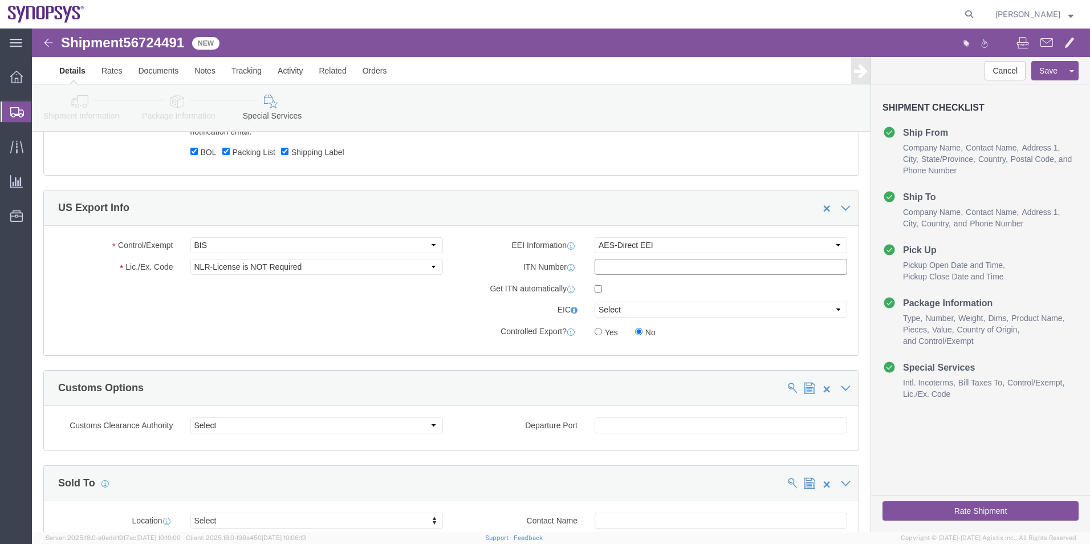
click input "text"
paste input "X20250905935609"
type input "X20250905935609"
click button "Rate Shipment"
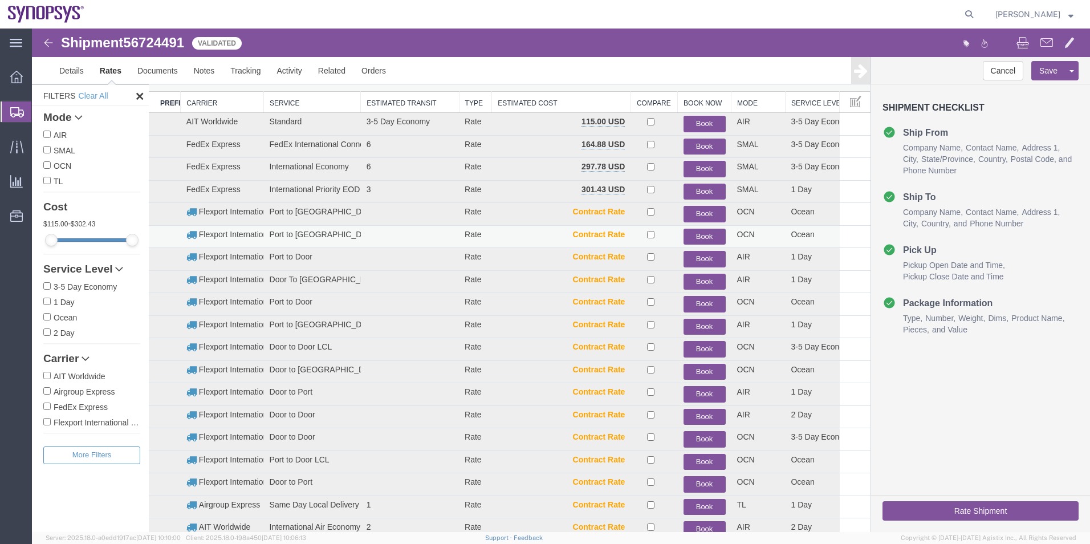
scroll to position [14, 0]
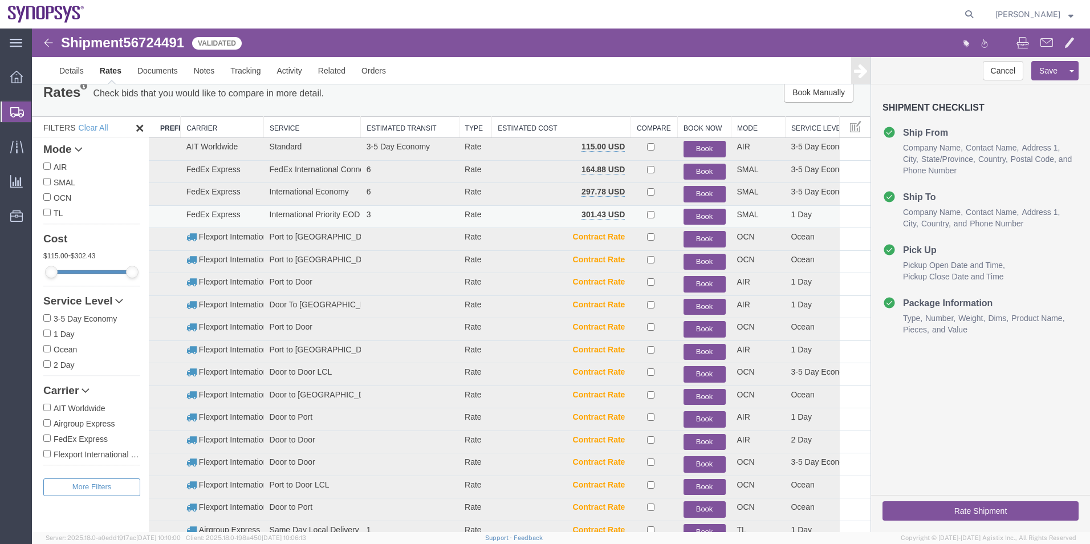
click at [693, 212] on button "Book" at bounding box center [705, 217] width 42 height 17
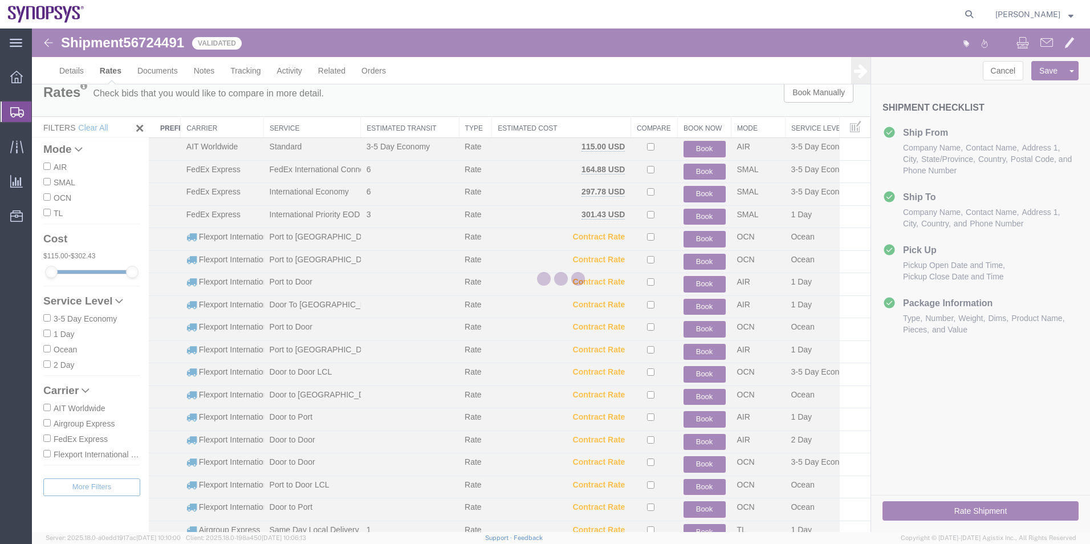
scroll to position [0, 0]
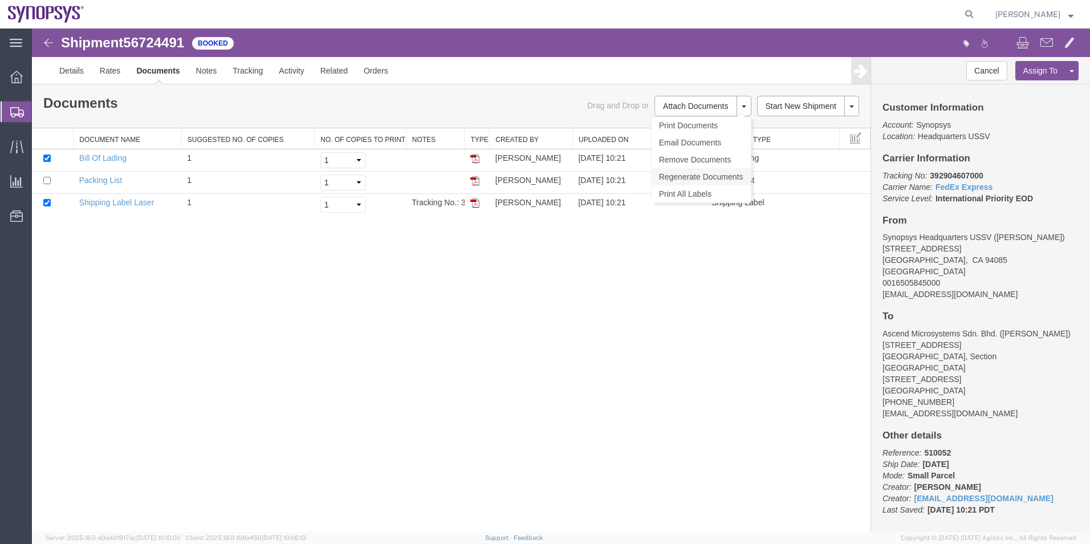
click at [706, 177] on link "Regenerate Documents" at bounding box center [701, 176] width 99 height 17
click at [39, 72] on span "Overview" at bounding box center [35, 77] width 8 height 23
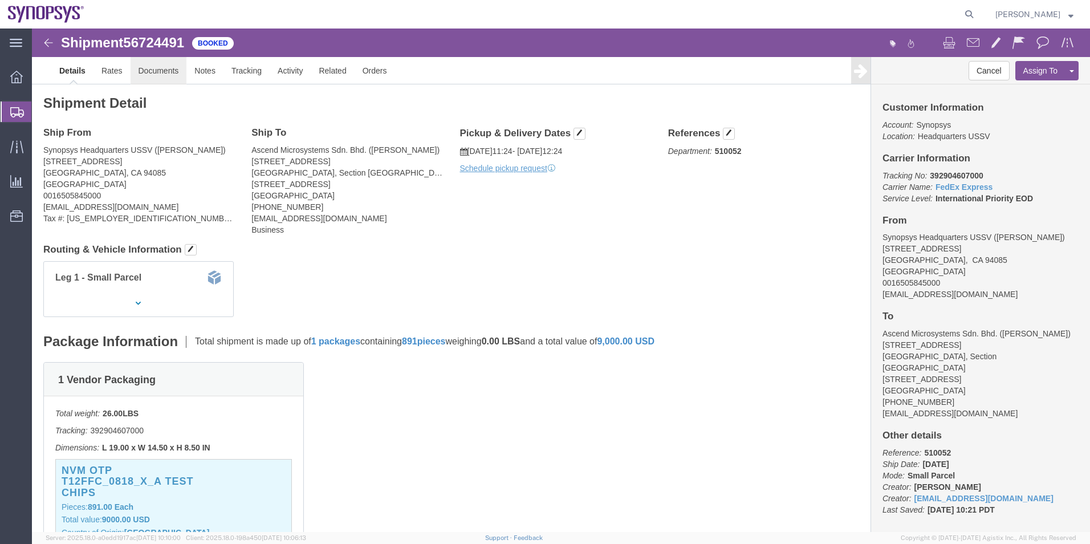
click link "Documents"
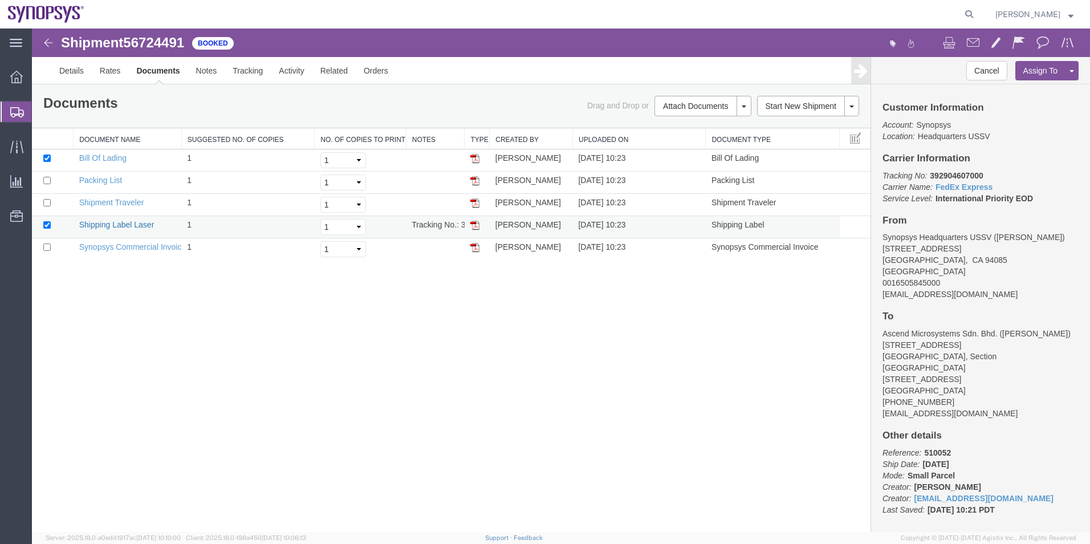
click at [108, 221] on link "Shipping Label Laser" at bounding box center [116, 224] width 75 height 9
click at [131, 242] on link "Synopsys Commercial Invoice" at bounding box center [132, 246] width 107 height 9
click at [100, 178] on link "Packing List" at bounding box center [100, 180] width 43 height 9
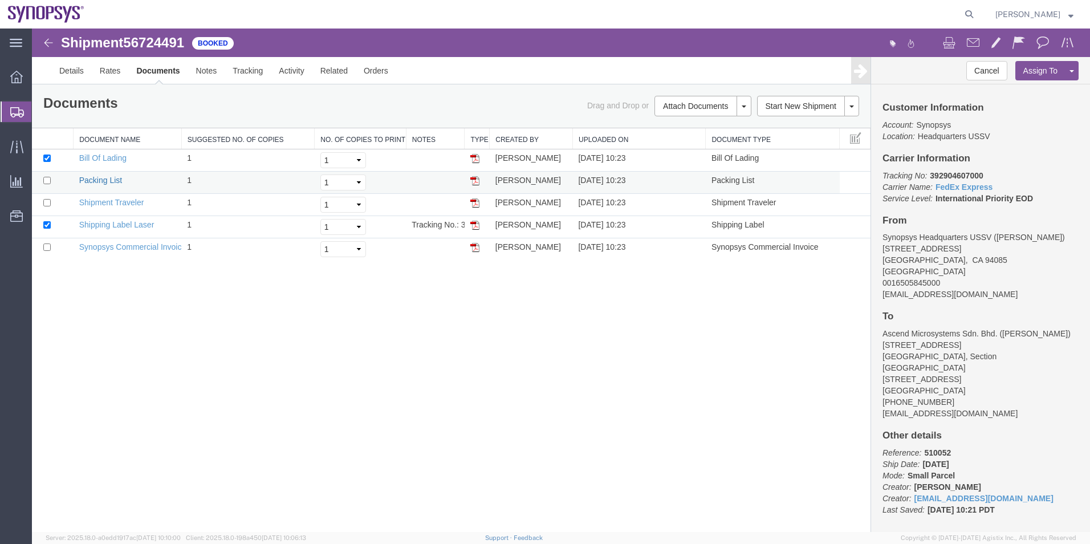
click at [100, 178] on link "Packing List" at bounding box center [100, 180] width 43 height 9
click at [965, 15] on icon at bounding box center [969, 14] width 16 height 16
click at [753, 24] on input "search" at bounding box center [788, 14] width 347 height 27
click at [0, 0] on span "Shipment Manager" at bounding box center [0, 0] width 0 height 0
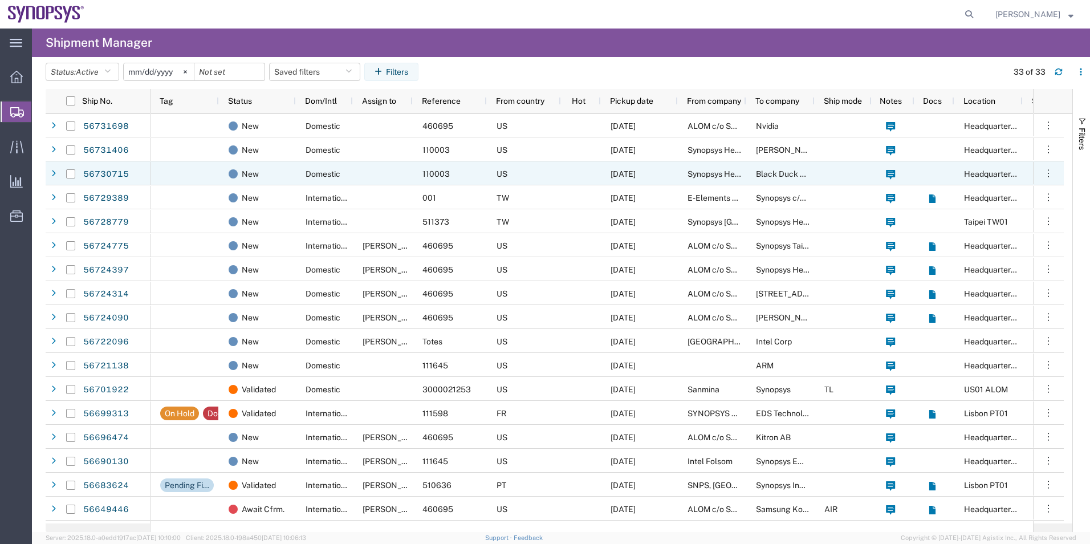
click at [400, 163] on div at bounding box center [383, 173] width 60 height 24
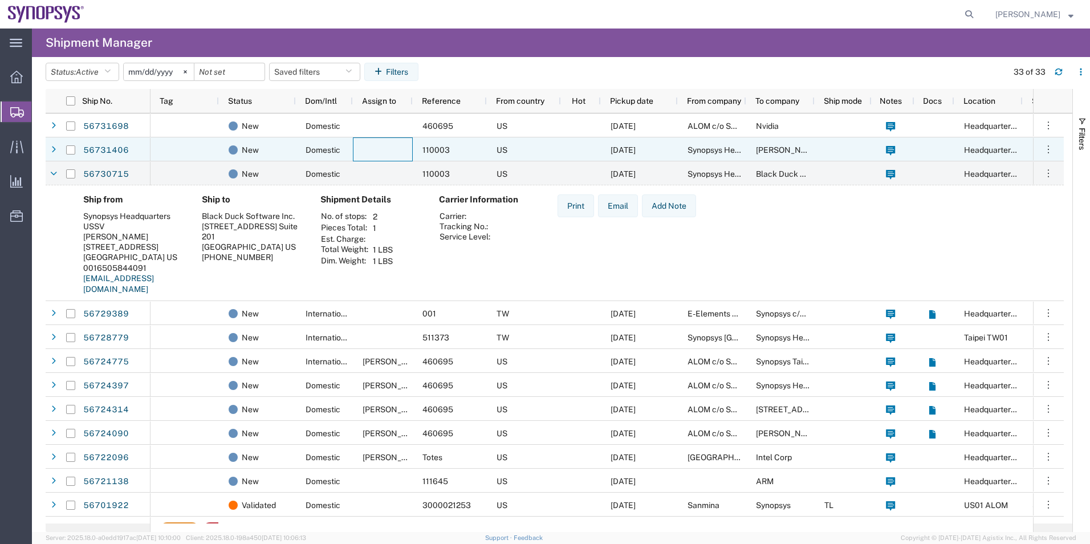
click at [380, 151] on div at bounding box center [383, 149] width 60 height 24
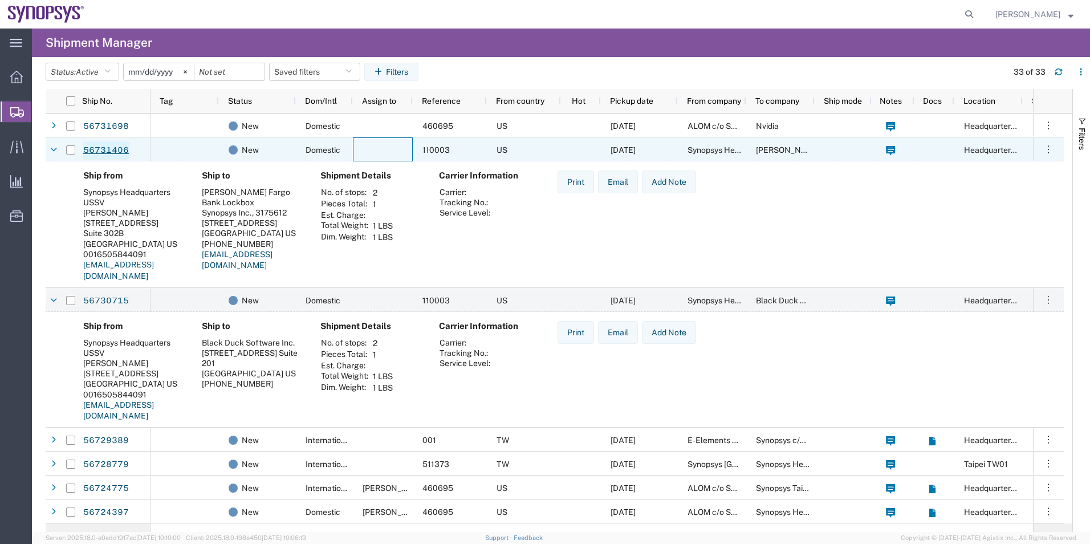
click at [108, 147] on link "56731406" at bounding box center [106, 150] width 47 height 18
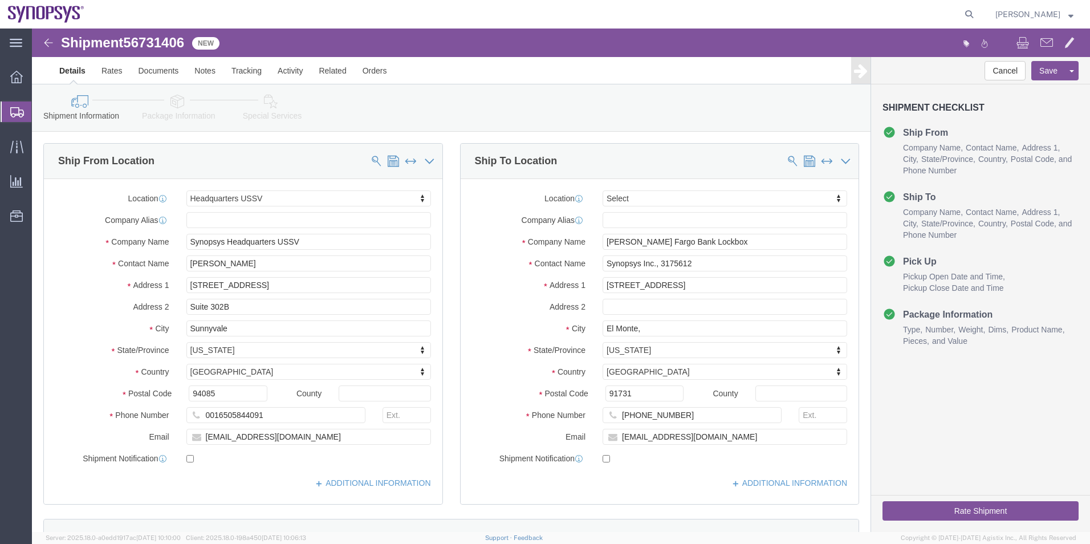
select select "63204"
select select
click icon
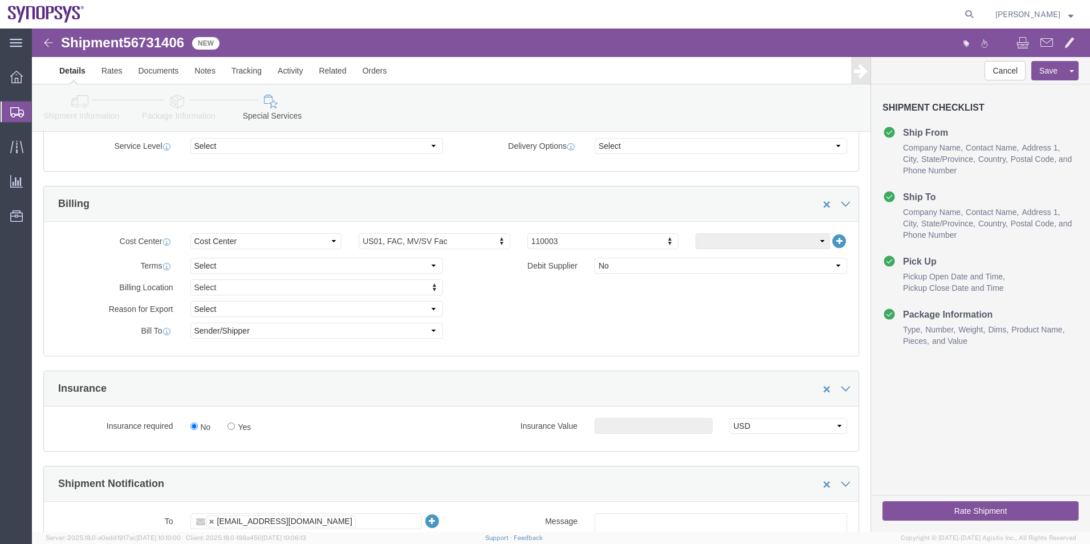
scroll to position [513, 0]
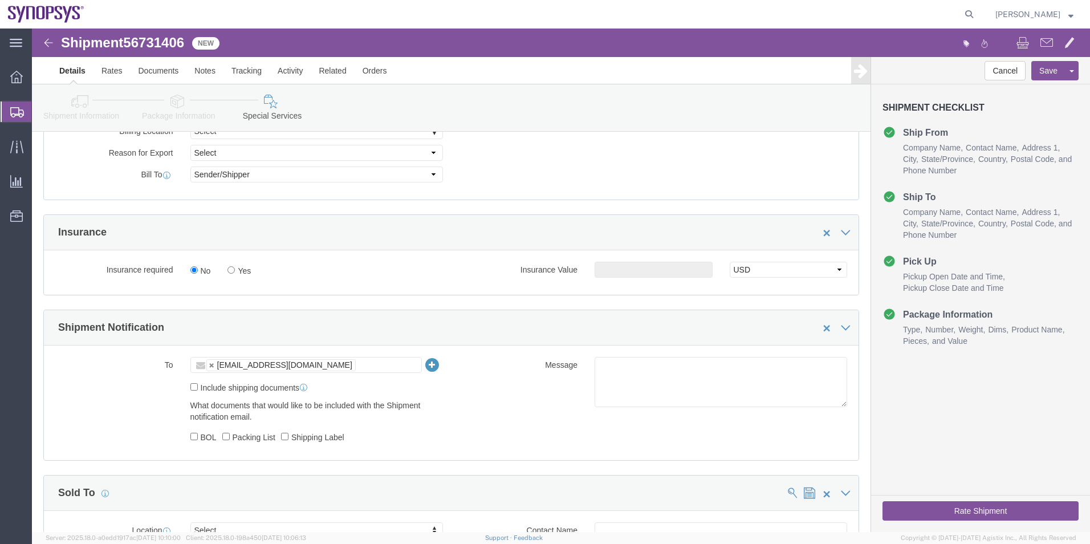
click label "Include shipping documents"
click input "Include shipping documents"
checkbox input "true"
click input "Shipping Label"
checkbox input "true"
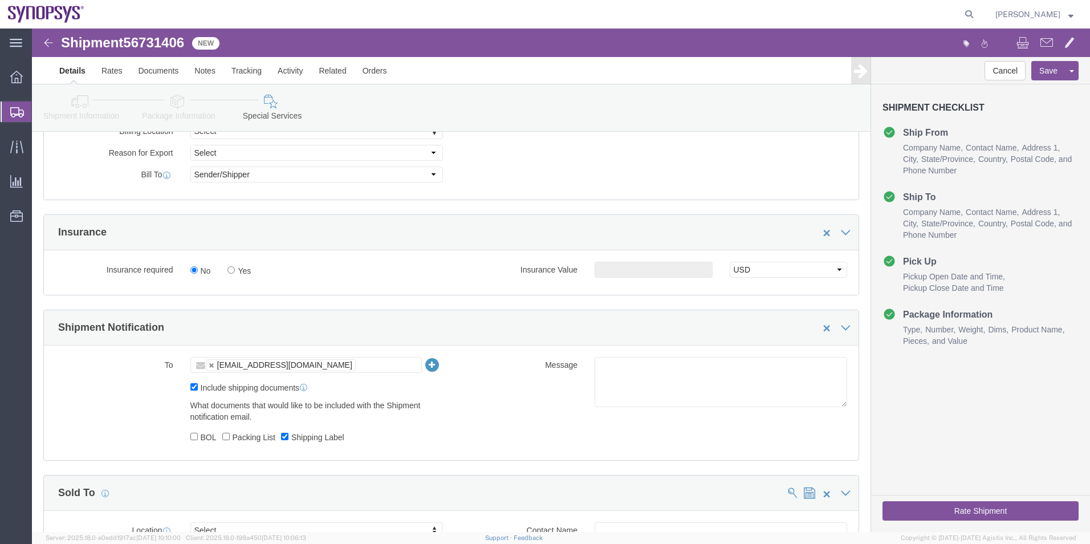
drag, startPoint x: 205, startPoint y: 407, endPoint x: 196, endPoint y: 407, distance: 8.6
click label "Packing List"
click input "Packing List"
checkbox input "true"
click label "BOL"
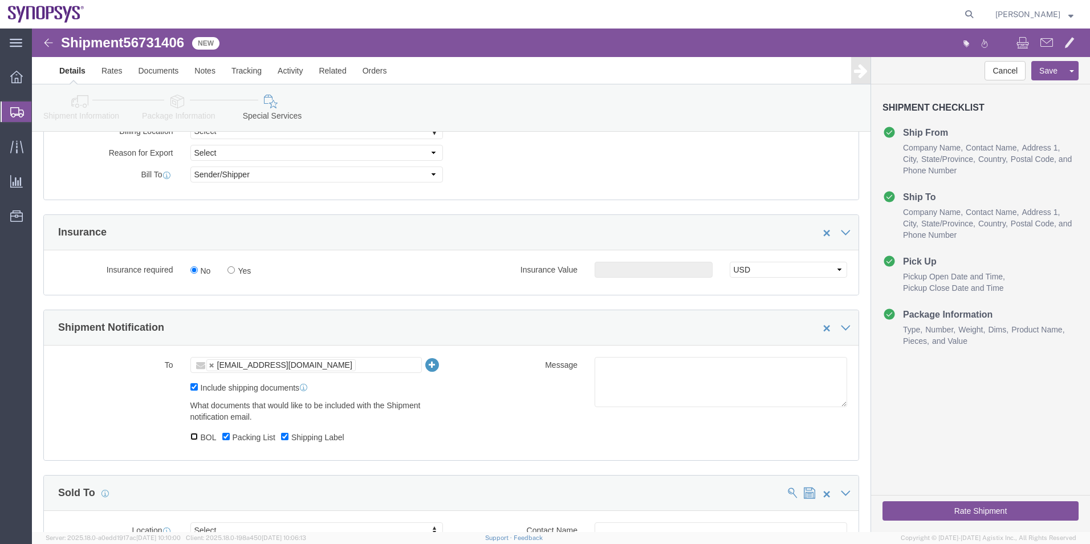
click input "BOL"
checkbox input "true"
click textarea
click textarea "please see"
type textarea "please see attached. -[GEOGRAPHIC_DATA]"
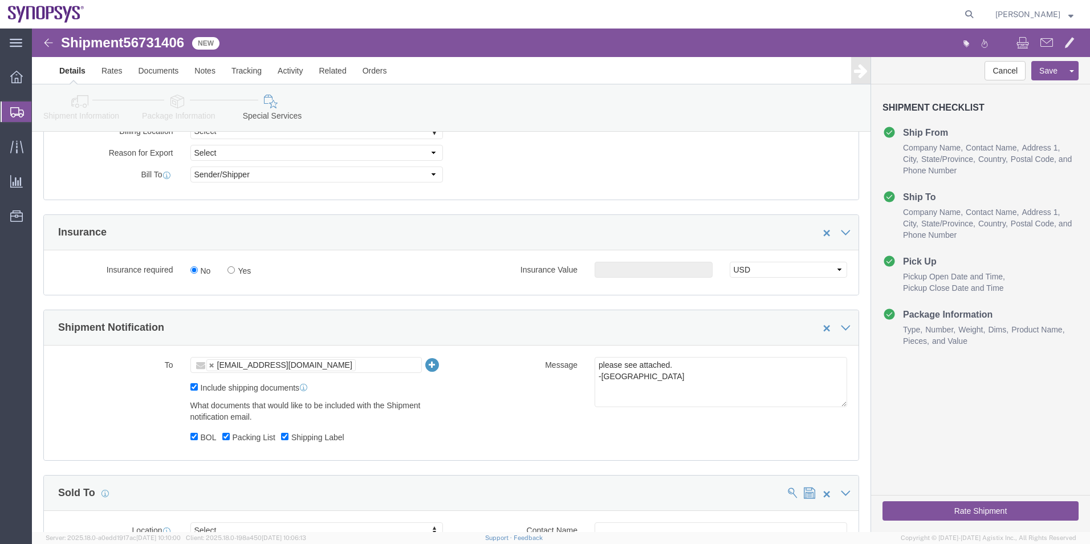
click button "Rate Shipment"
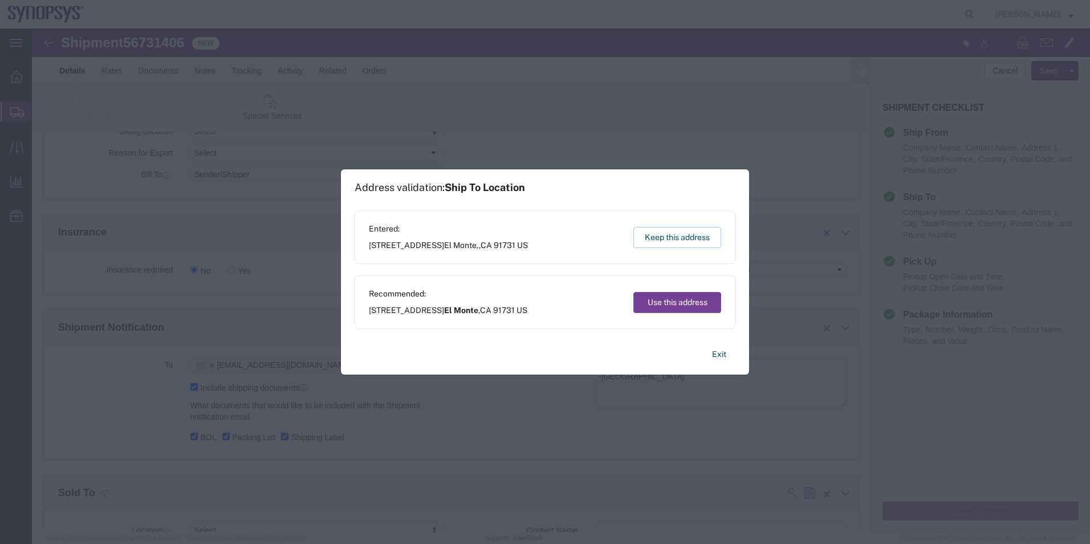
click at [672, 295] on button "Use this address" at bounding box center [677, 302] width 88 height 21
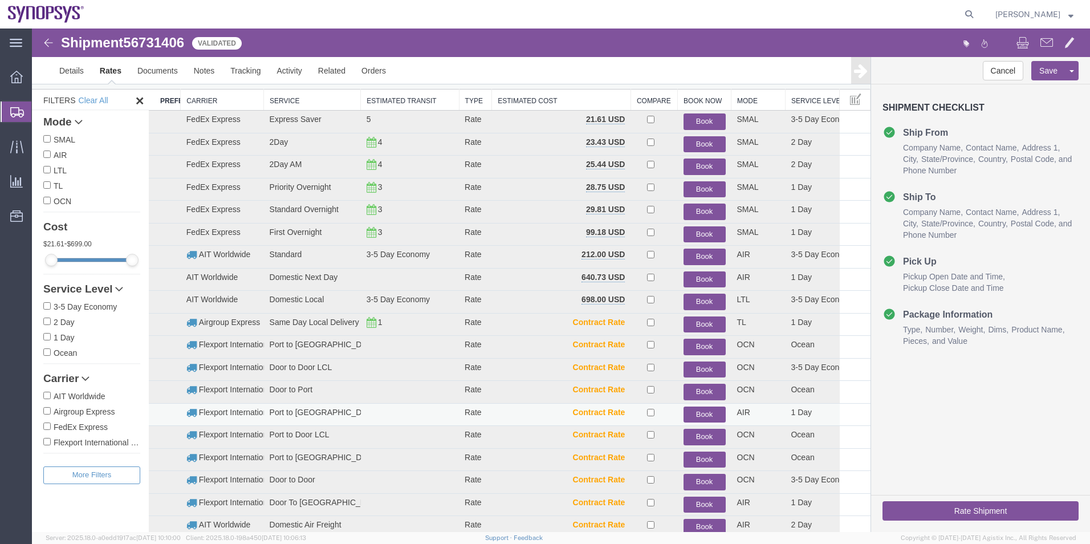
scroll to position [12, 0]
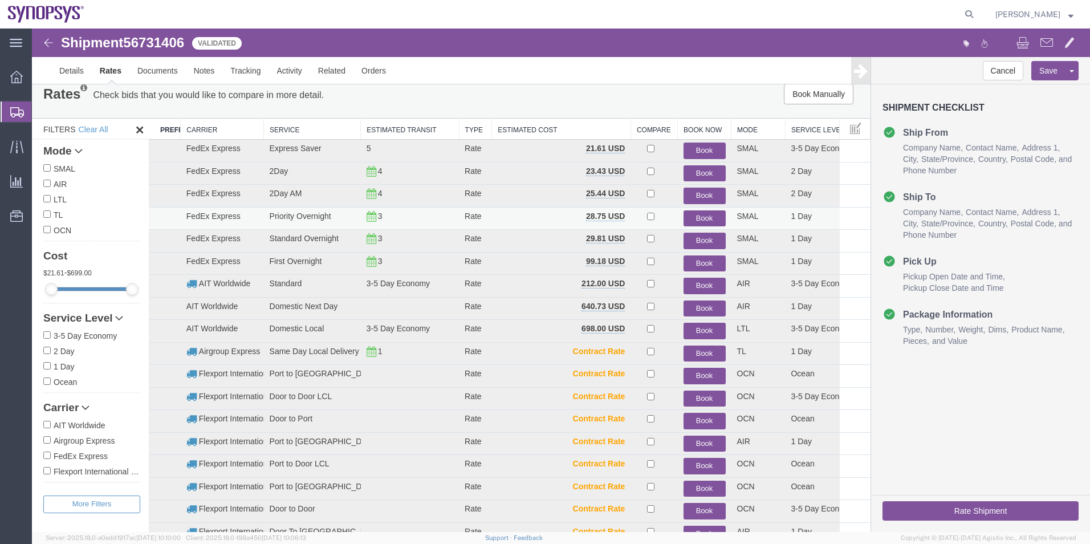
click at [706, 217] on button "Book" at bounding box center [705, 218] width 42 height 17
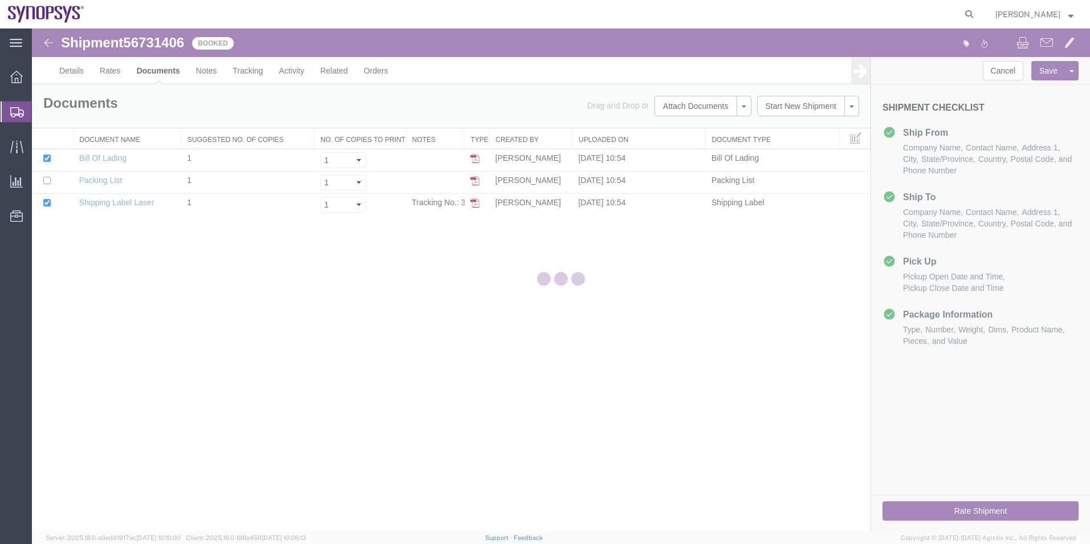
scroll to position [0, 0]
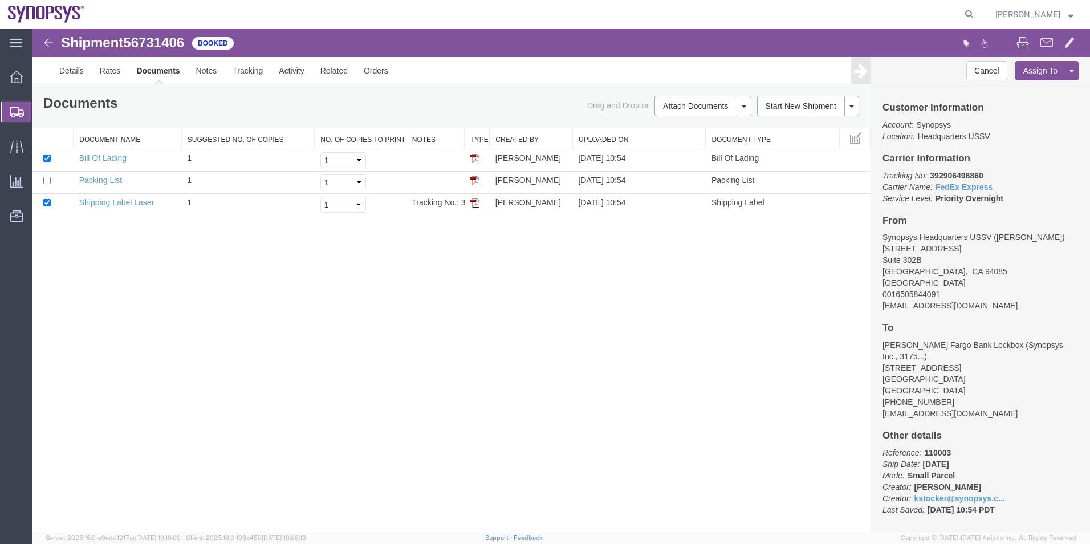
click at [0, 0] on span "Shipment Manager" at bounding box center [0, 0] width 0 height 0
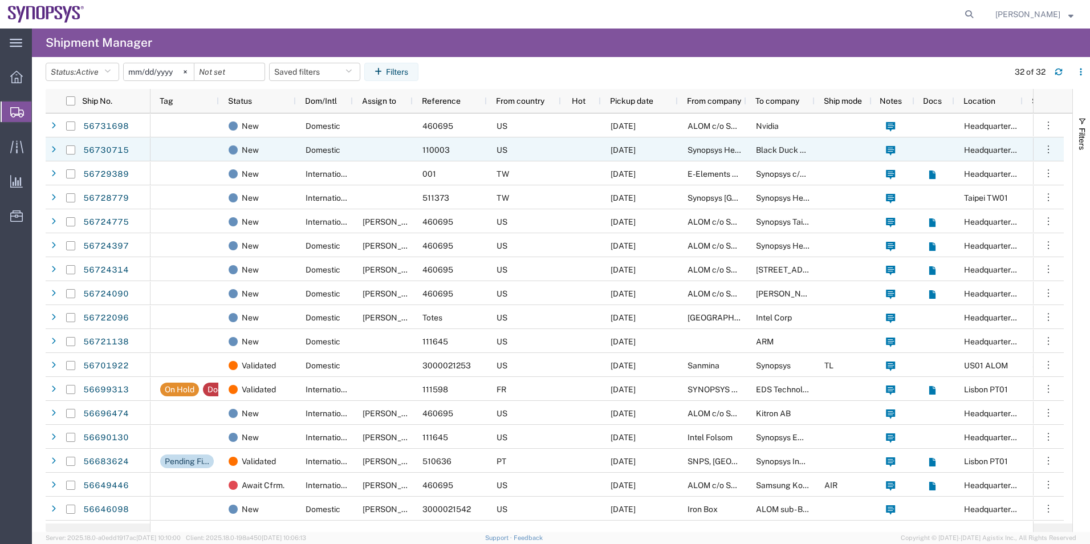
click at [357, 156] on div at bounding box center [383, 149] width 60 height 24
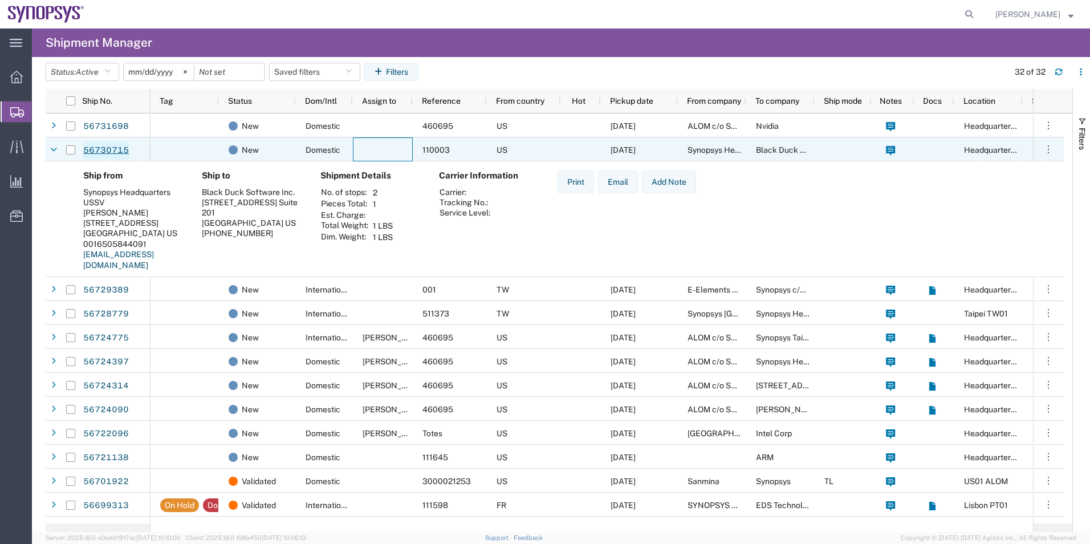
click at [107, 148] on link "56730715" at bounding box center [106, 150] width 47 height 18
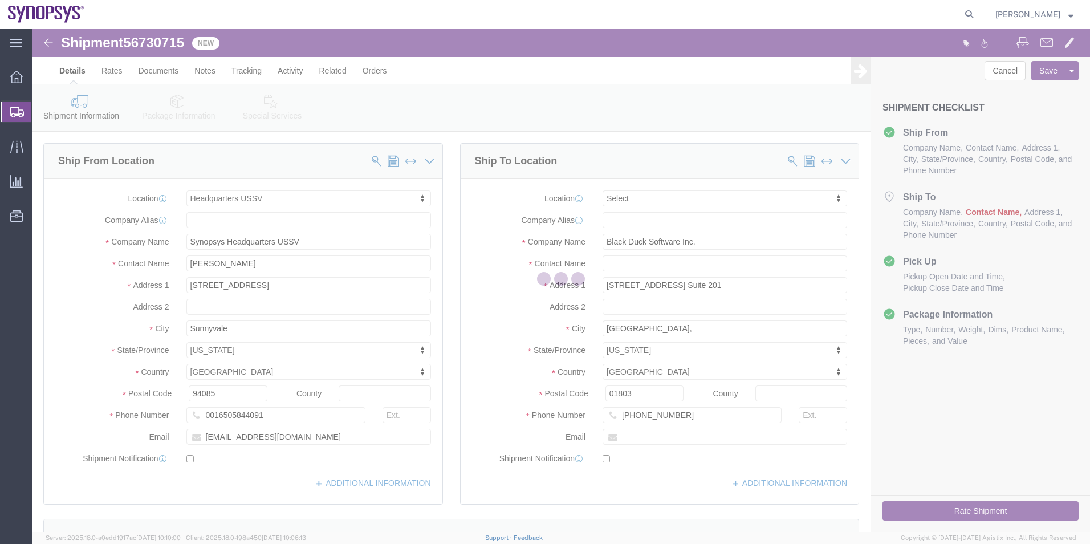
click at [660, 263] on div at bounding box center [561, 280] width 1058 height 503
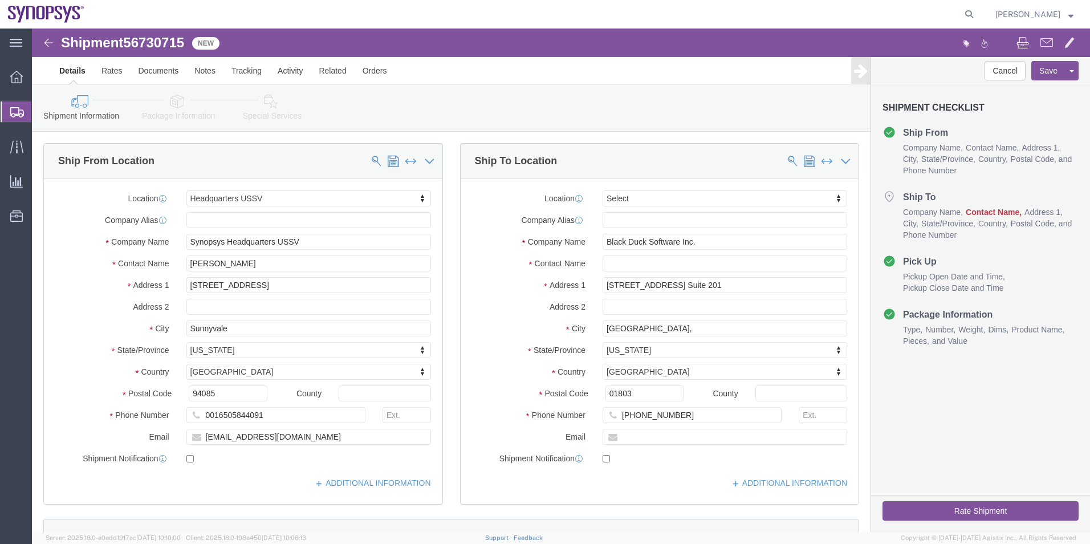
select select "63204"
select select
drag, startPoint x: 692, startPoint y: 213, endPoint x: 570, endPoint y: 218, distance: 122.1
click input "Black Duck Software Inc."
click at [0, 0] on span "Shipment Manager" at bounding box center [0, 0] width 0 height 0
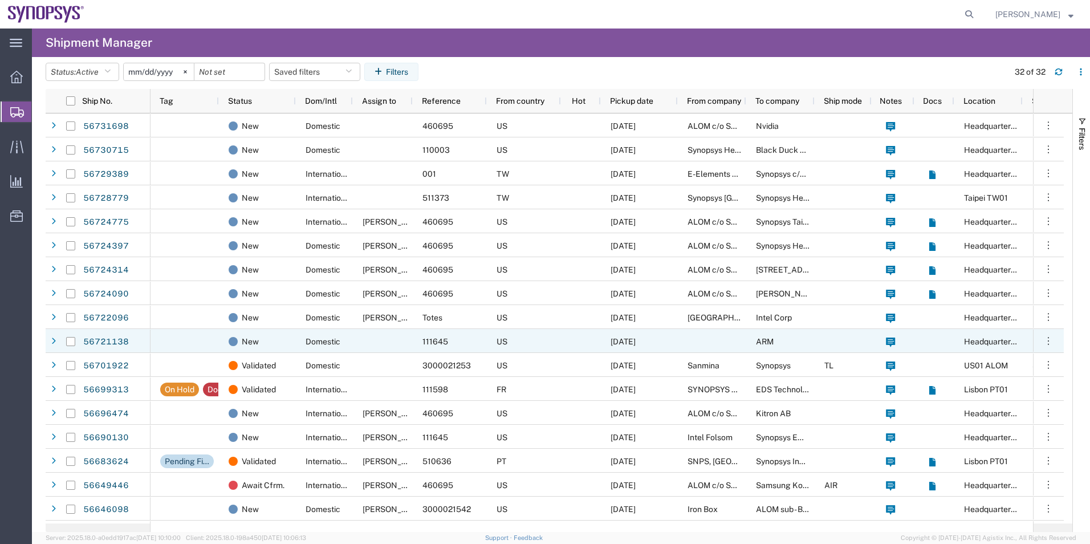
click at [401, 344] on div at bounding box center [383, 341] width 60 height 24
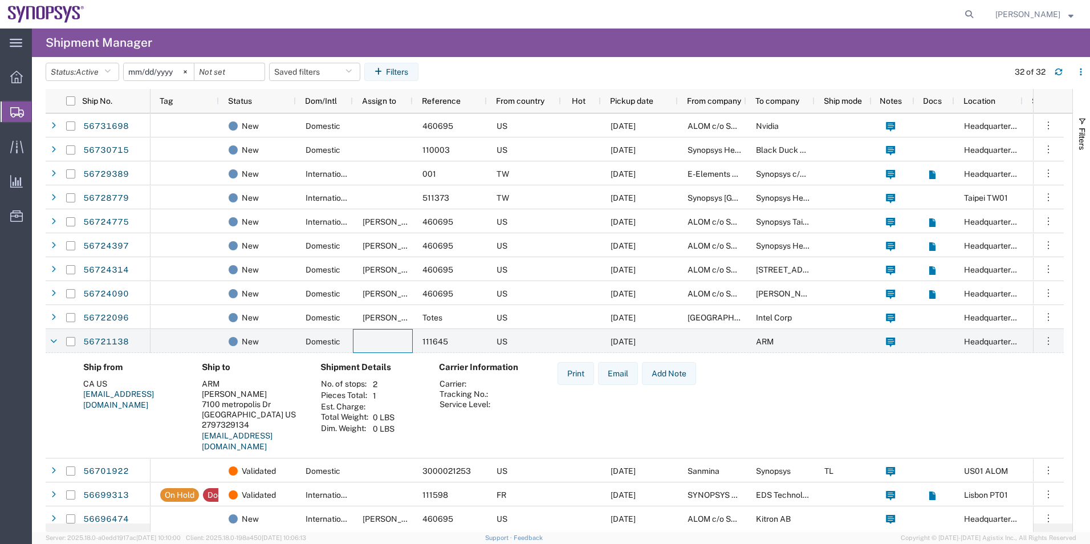
scroll to position [57, 0]
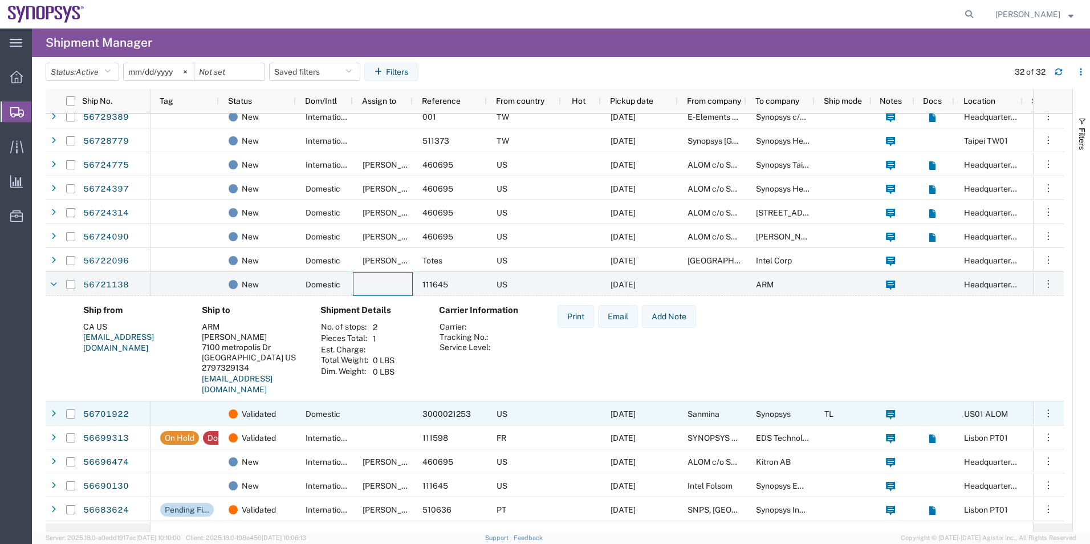
click at [359, 420] on div at bounding box center [383, 413] width 60 height 24
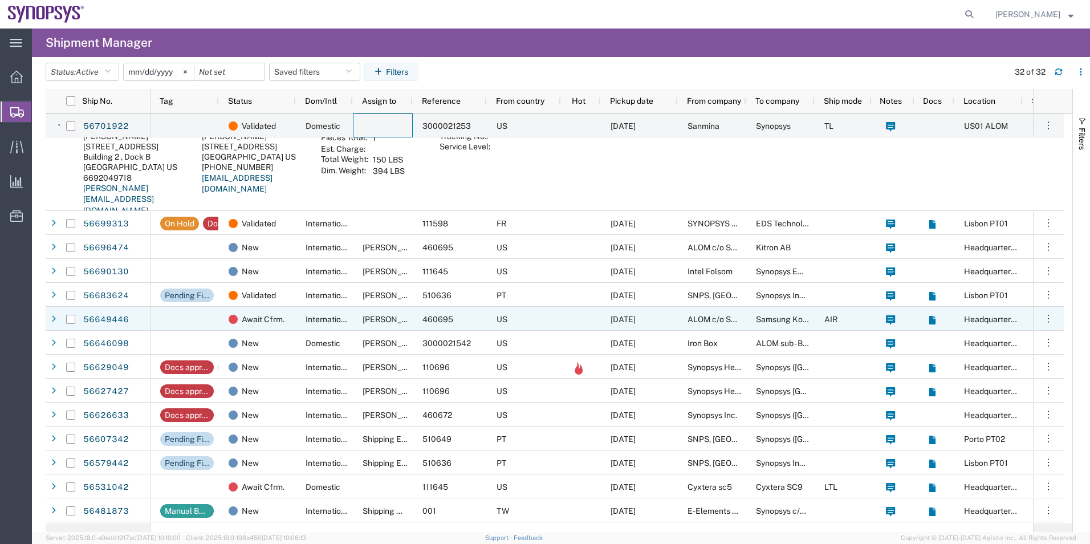
scroll to position [399, 0]
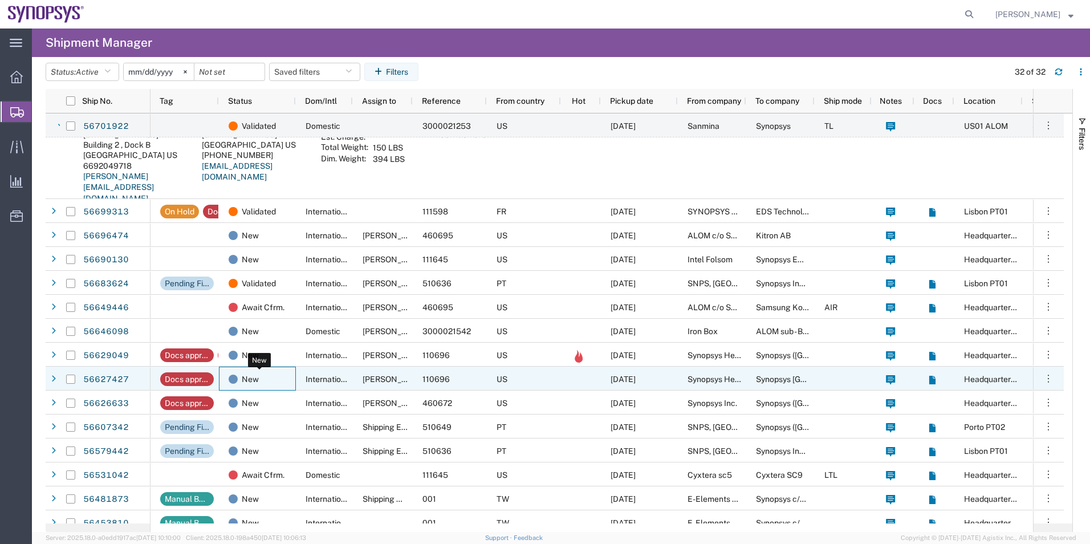
click at [276, 380] on div "New" at bounding box center [260, 379] width 62 height 24
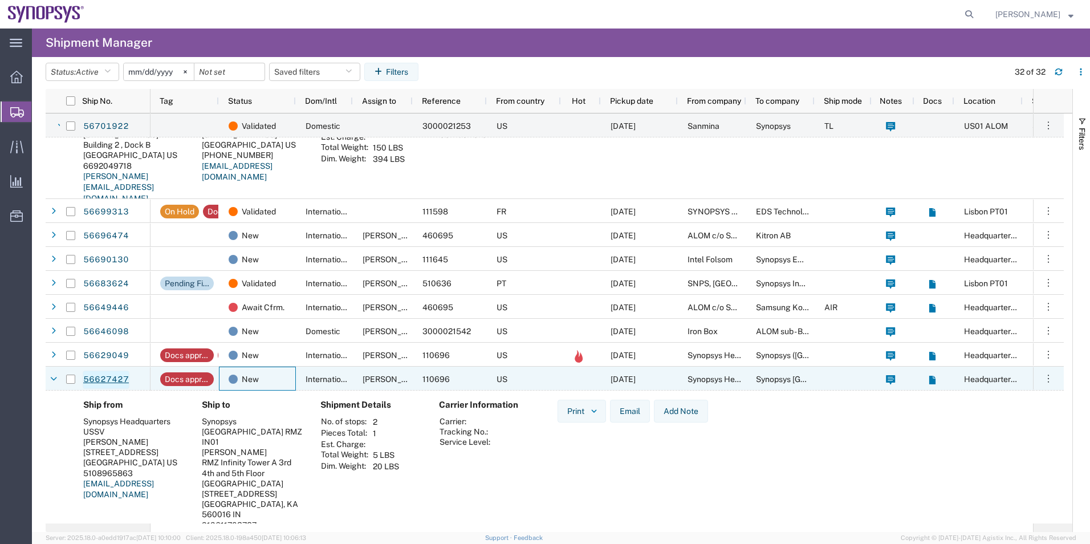
click at [123, 380] on link "56627427" at bounding box center [106, 380] width 47 height 18
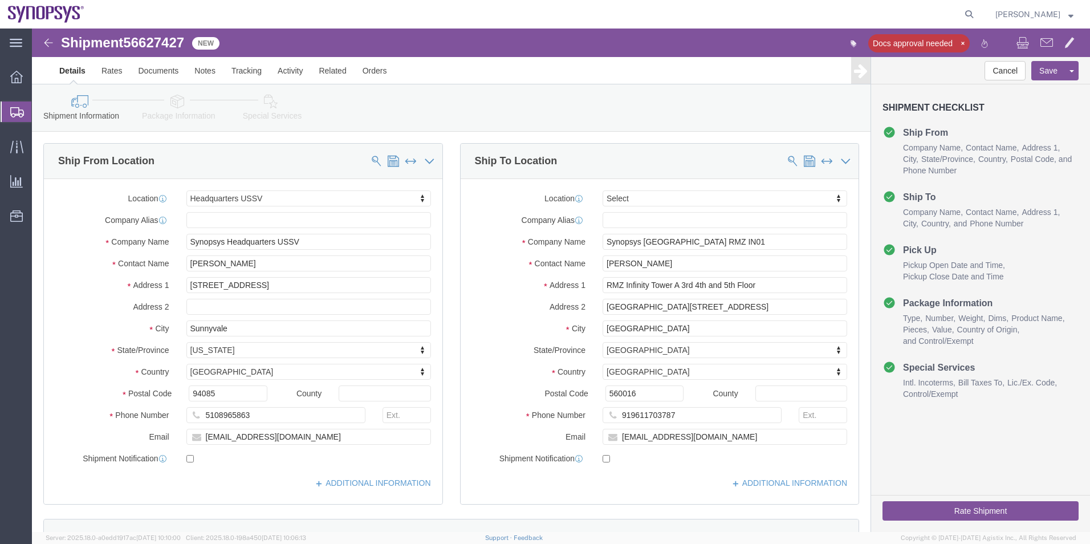
select select "63204"
select select
click span "56627427"
copy span "56627427"
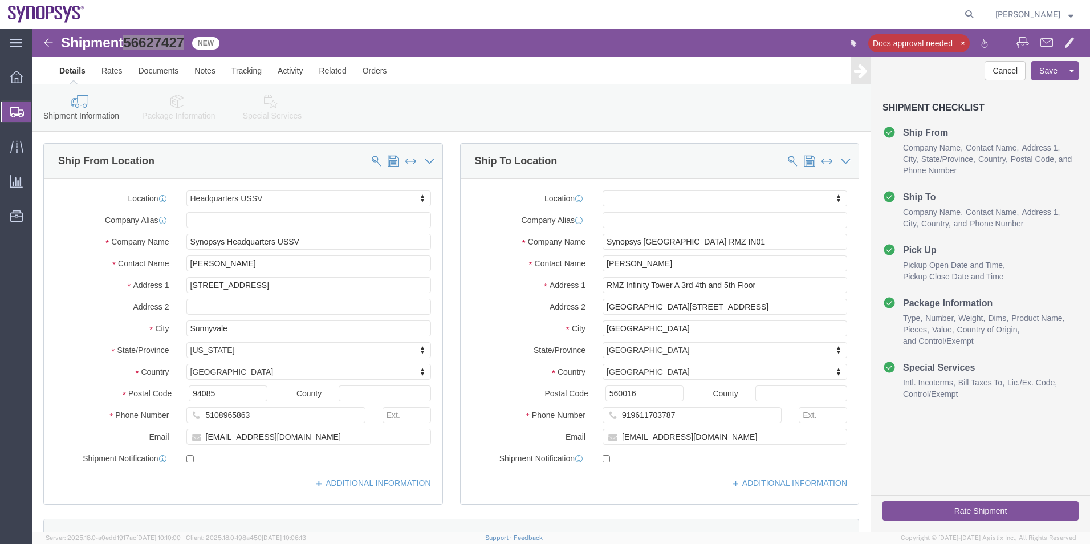
click at [0, 0] on span "Shipment Manager" at bounding box center [0, 0] width 0 height 0
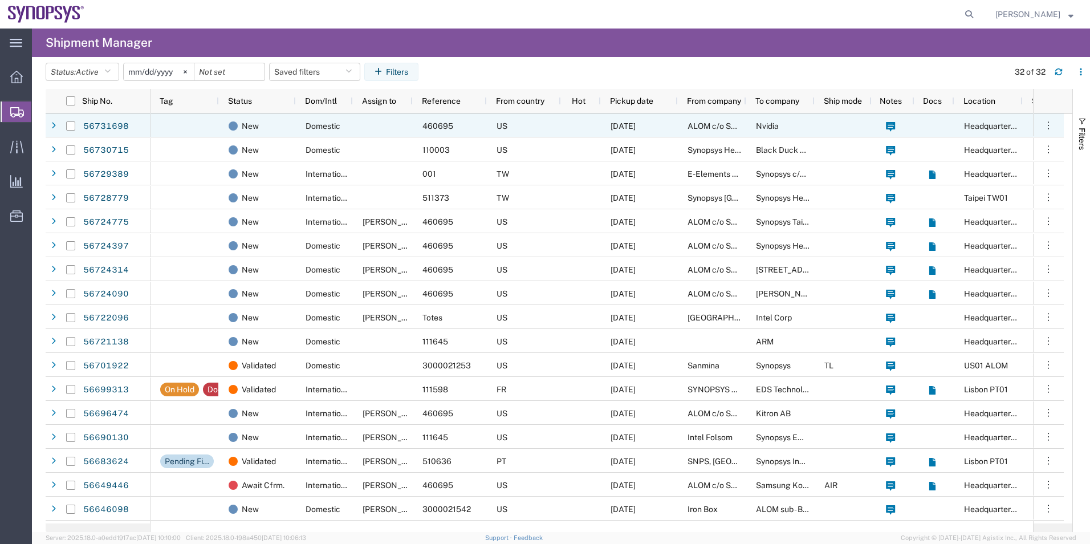
click at [557, 118] on div "US" at bounding box center [524, 125] width 74 height 24
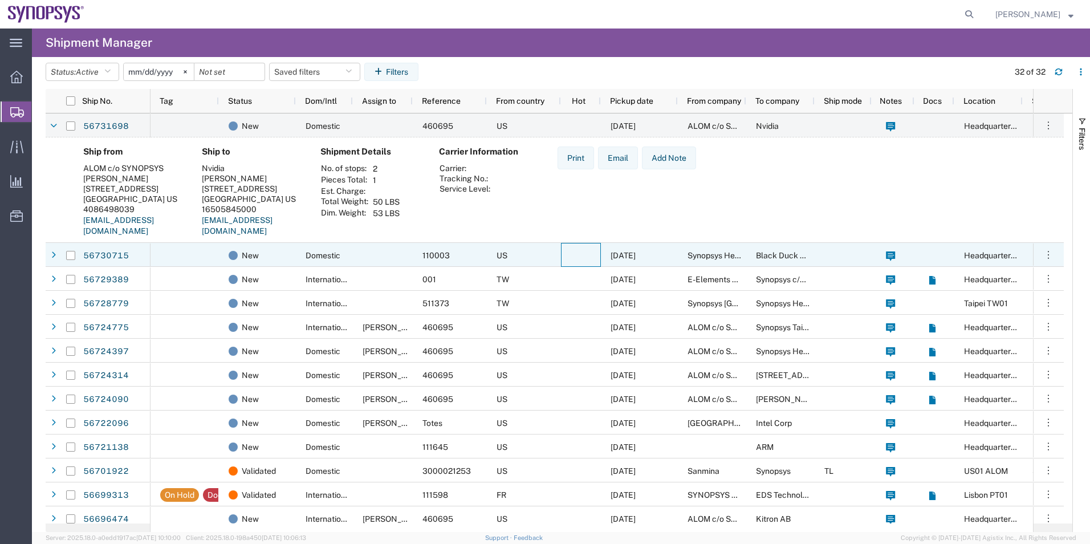
click at [566, 254] on div at bounding box center [581, 255] width 40 height 24
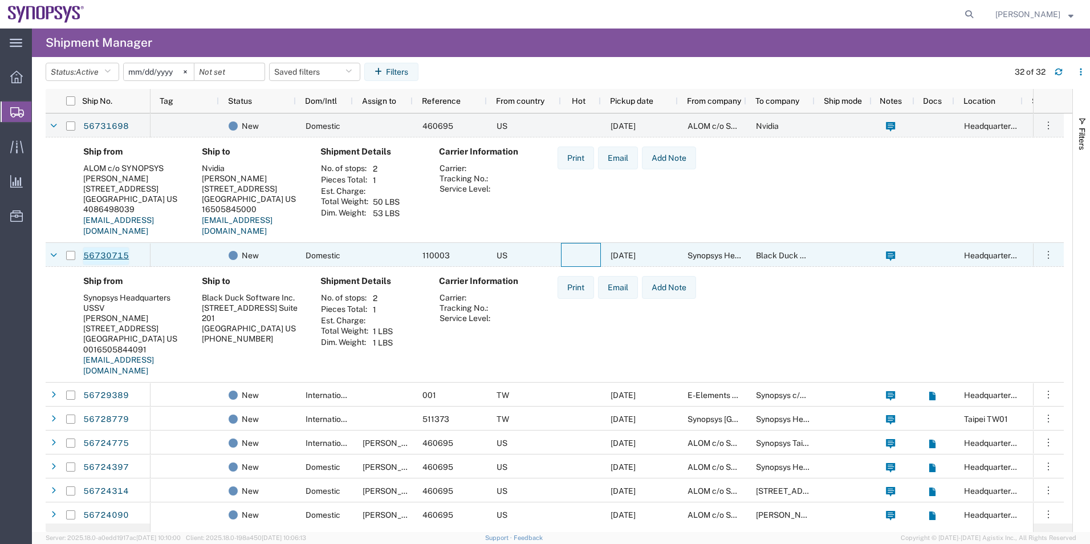
click at [94, 248] on link "56730715" at bounding box center [106, 256] width 47 height 18
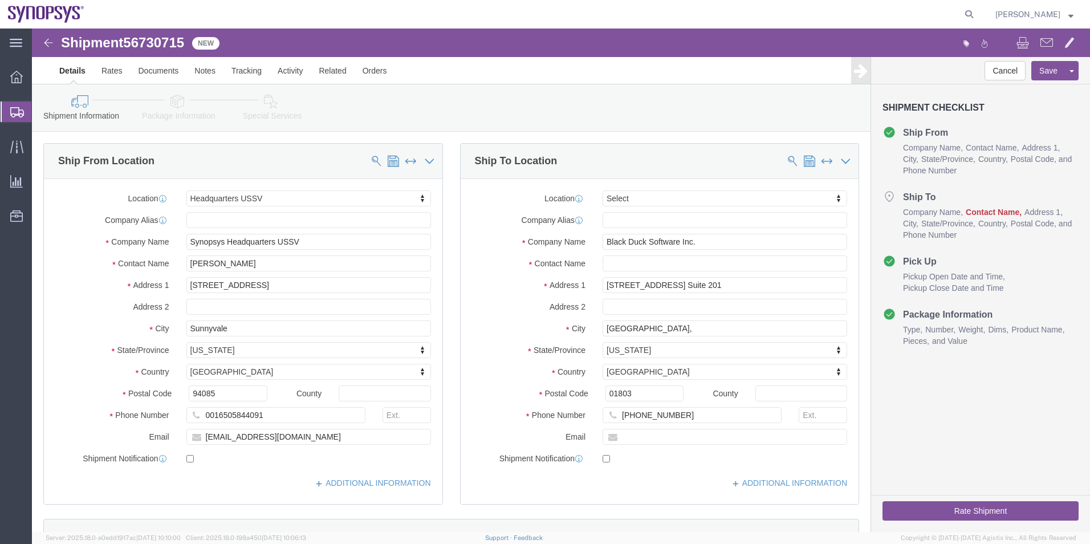
select select "63204"
select select
click input "text"
click input "Mcgrth"
click input "[PERSON_NAME]"
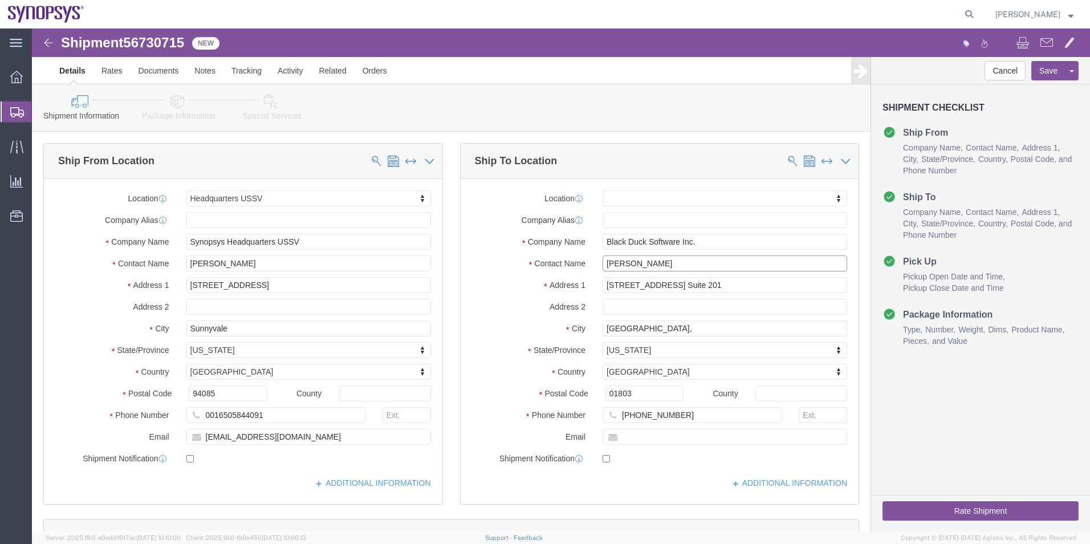
type input "[PERSON_NAME]"
click icon
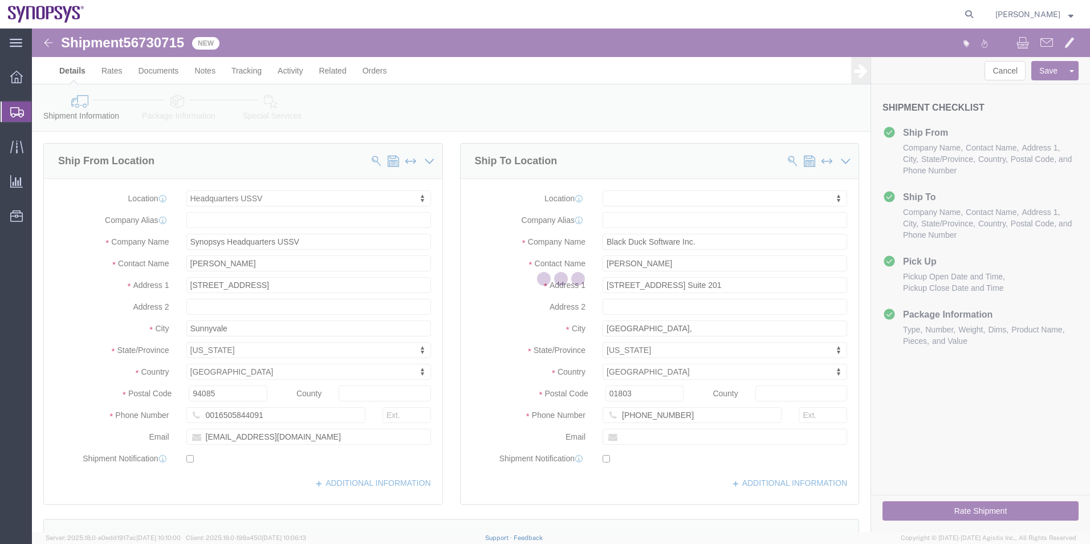
select select
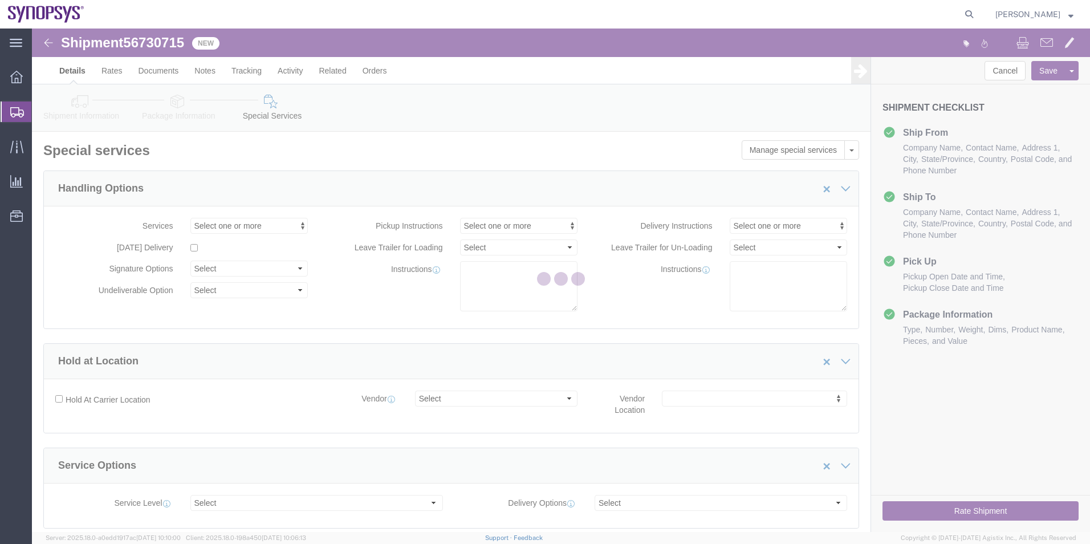
select select "COSTCENTER"
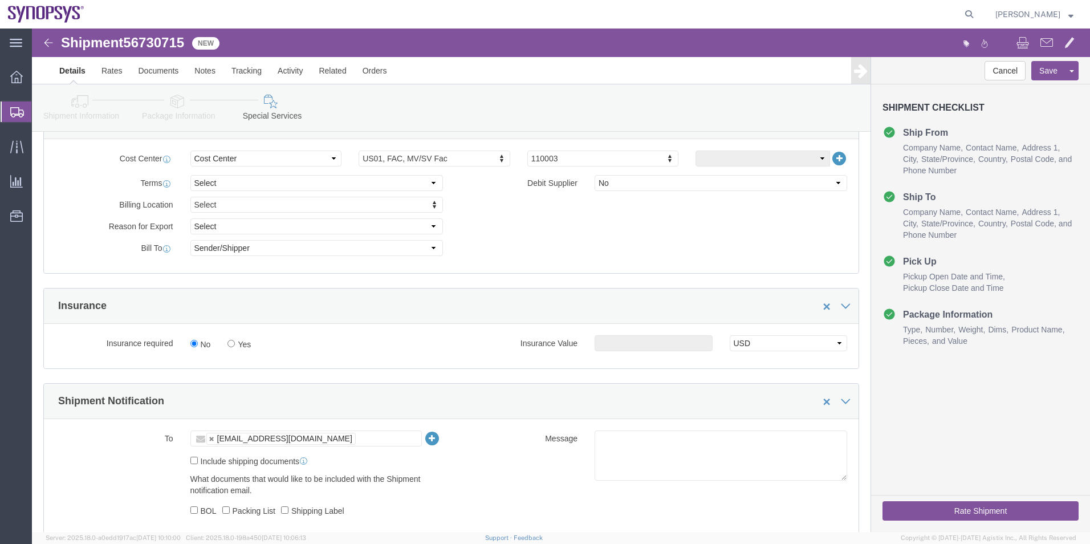
scroll to position [627, 0]
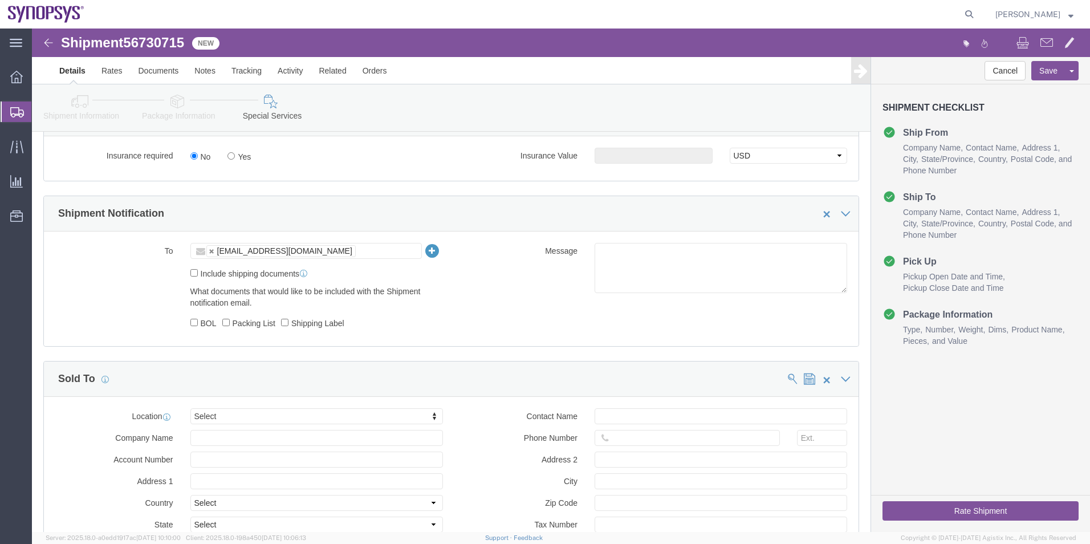
click label "Include shipping documents"
click input "Include shipping documents"
checkbox input "true"
click input "BOL"
checkbox input "true"
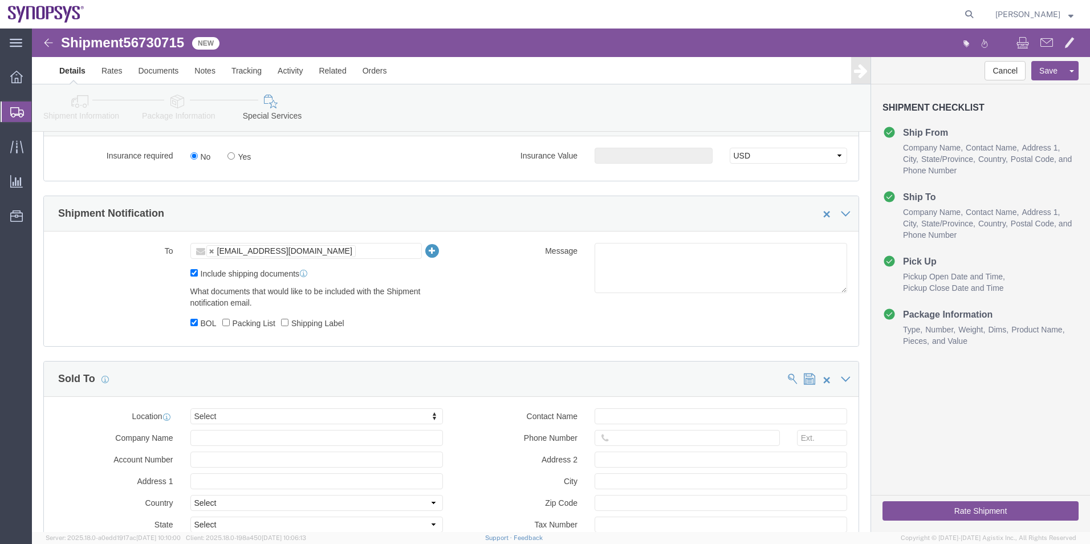
click div "What documents that would like to be included with the Shipment notification em…"
drag, startPoint x: 192, startPoint y: 294, endPoint x: 259, endPoint y: 295, distance: 67.3
click input "Packing List"
checkbox input "true"
click label "Shipping Label"
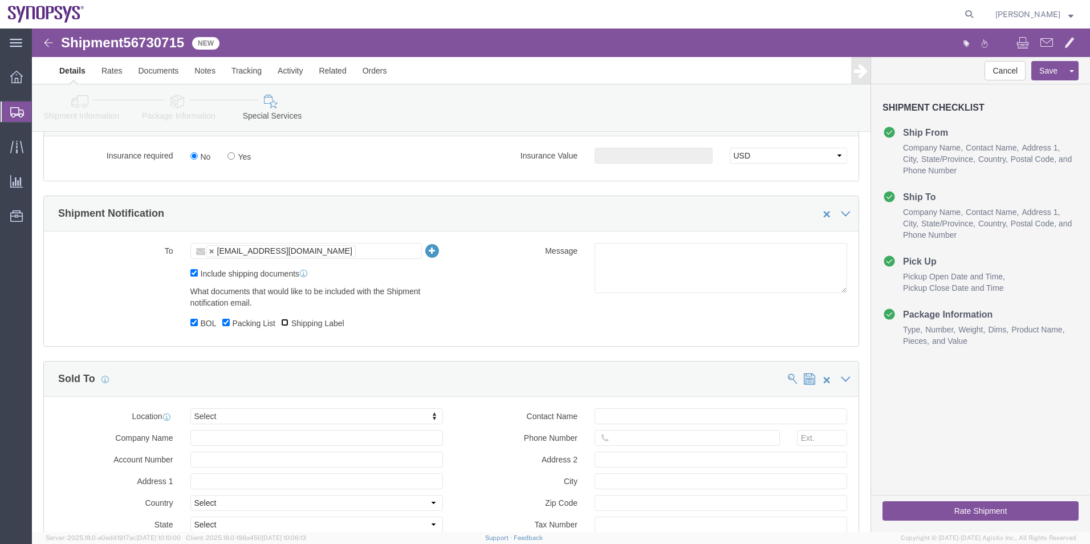
click input "Shipping Label"
checkbox input "true"
click textarea
type textarea "Please see attached. -[GEOGRAPHIC_DATA]"
click button "Rate Shipment"
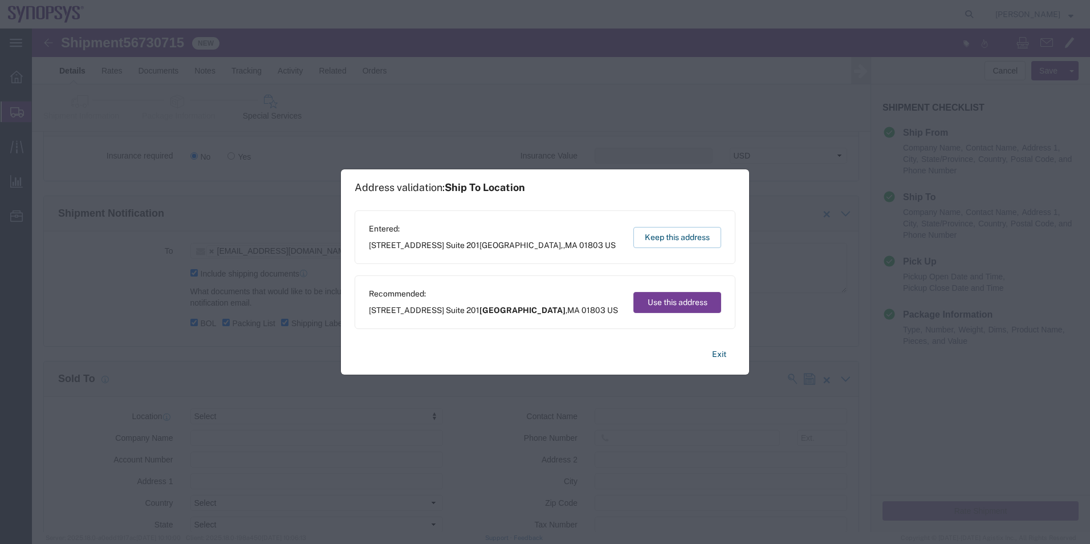
click at [682, 300] on button "Use this address" at bounding box center [677, 302] width 88 height 21
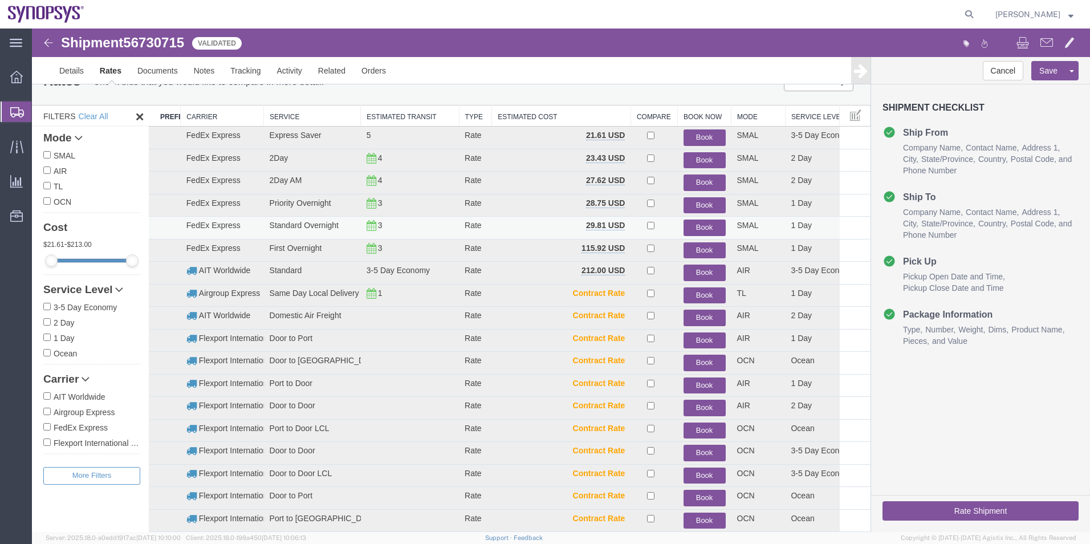
scroll to position [24, 0]
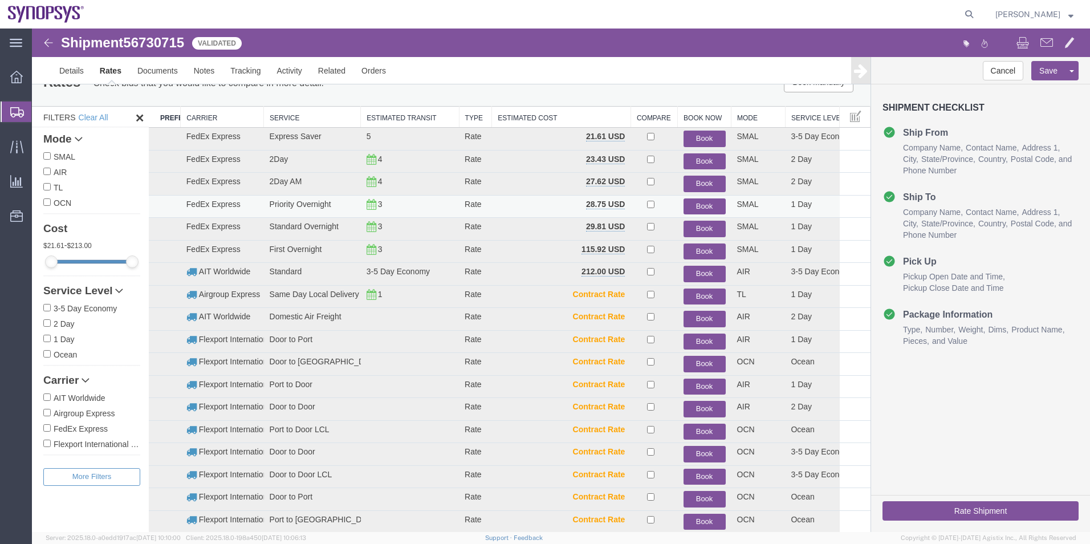
click at [701, 205] on button "Book" at bounding box center [705, 206] width 42 height 17
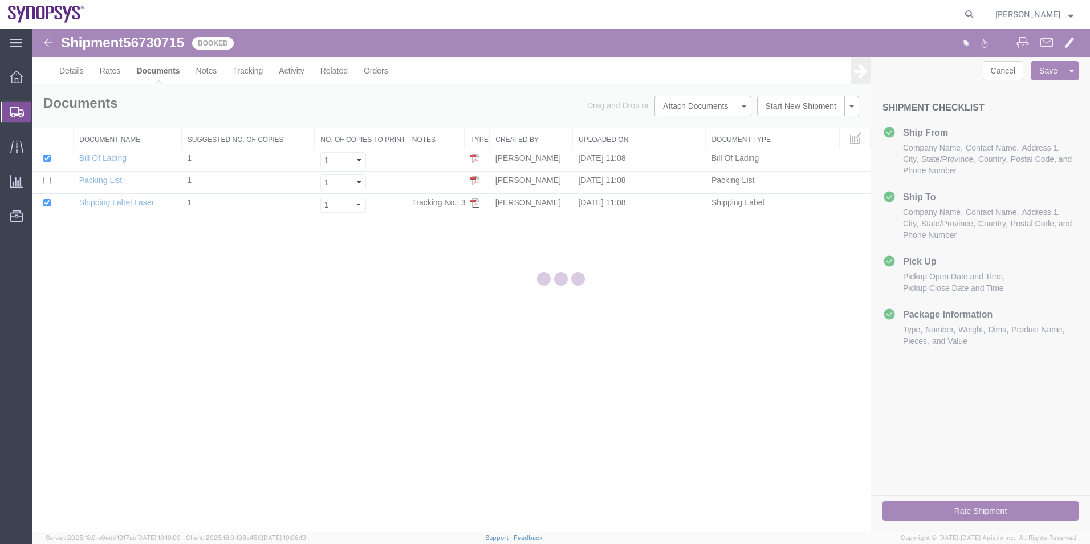
scroll to position [0, 0]
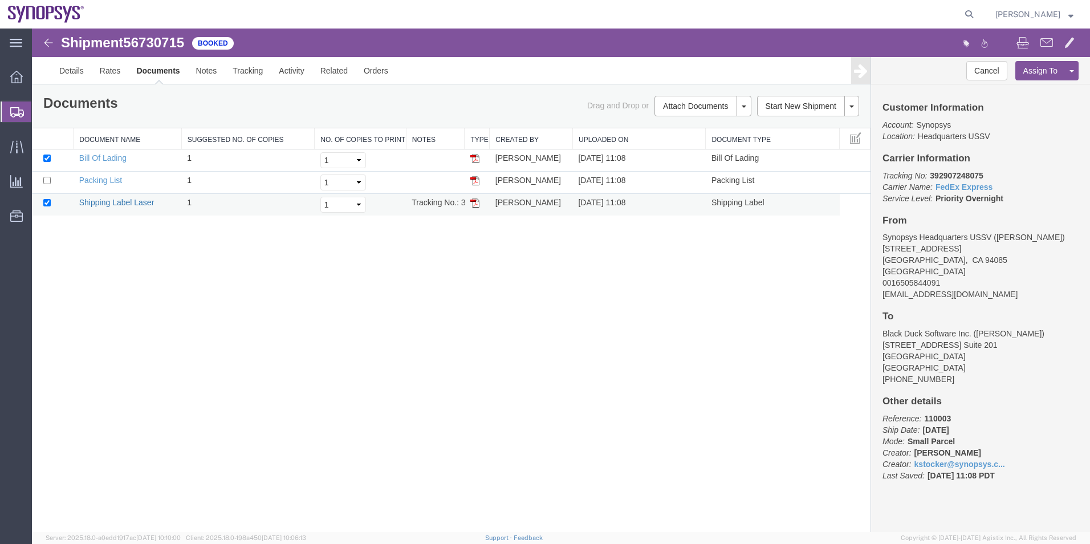
click at [104, 201] on link "Shipping Label Laser" at bounding box center [116, 202] width 75 height 9
click at [972, 10] on icon at bounding box center [969, 14] width 16 height 16
click at [852, 13] on input "search" at bounding box center [788, 14] width 347 height 27
type input "56731406"
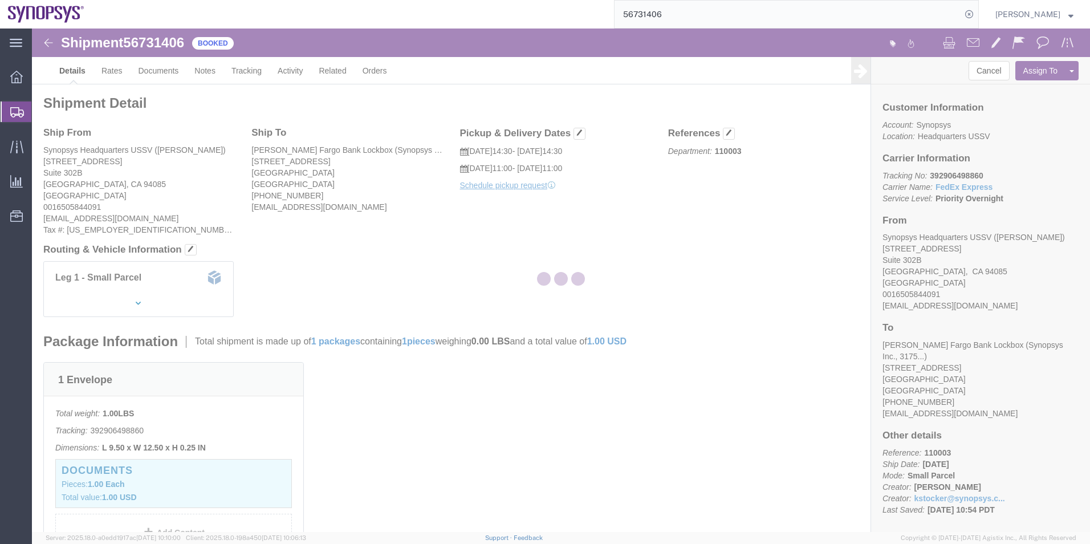
click at [170, 78] on div at bounding box center [561, 280] width 1058 height 503
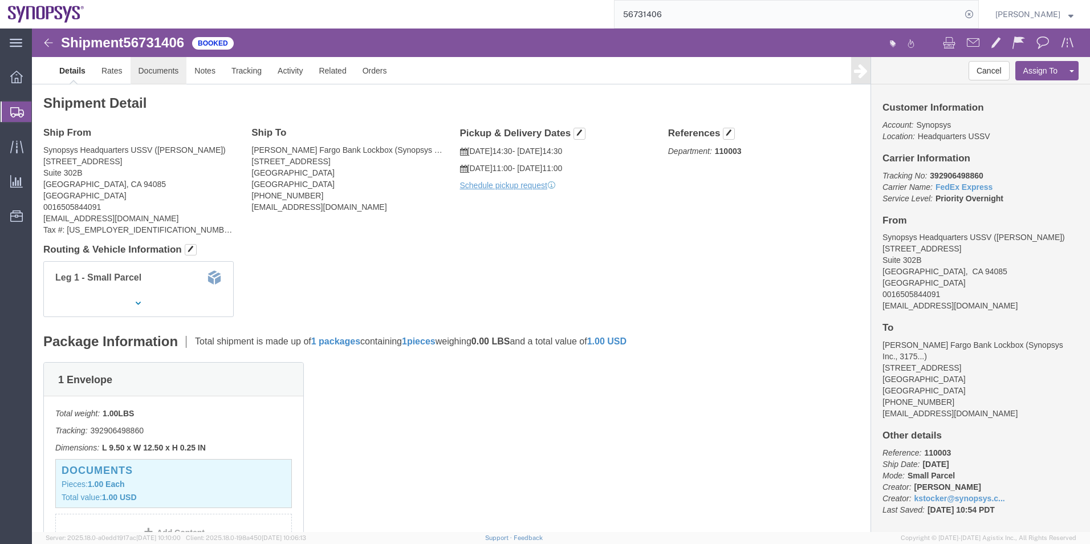
drag, startPoint x: 170, startPoint y: 71, endPoint x: 139, endPoint y: 42, distance: 42.8
click link "Documents"
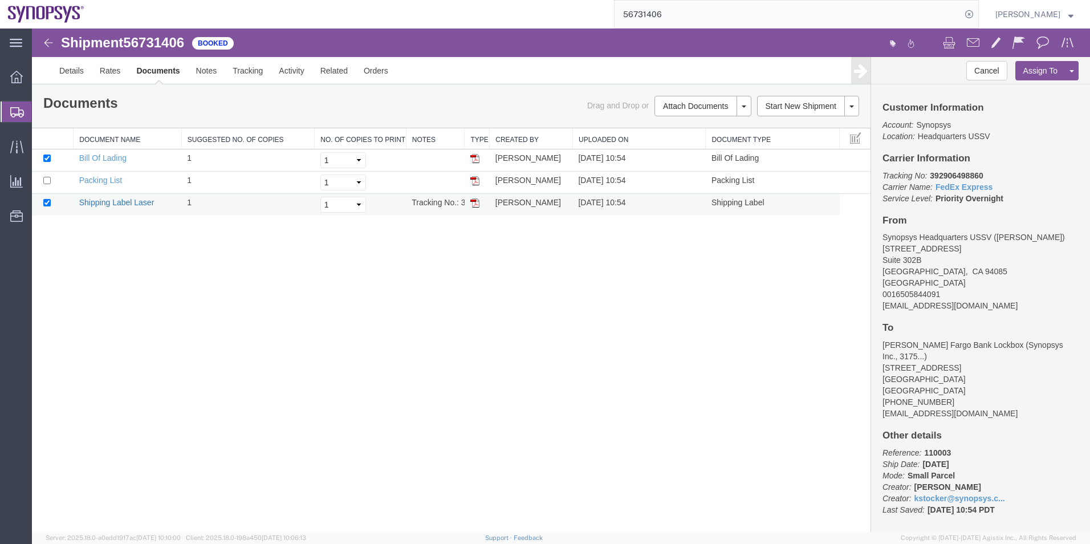
click at [132, 200] on link "Shipping Label Laser" at bounding box center [116, 202] width 75 height 9
click at [0, 0] on span "Shipment Manager" at bounding box center [0, 0] width 0 height 0
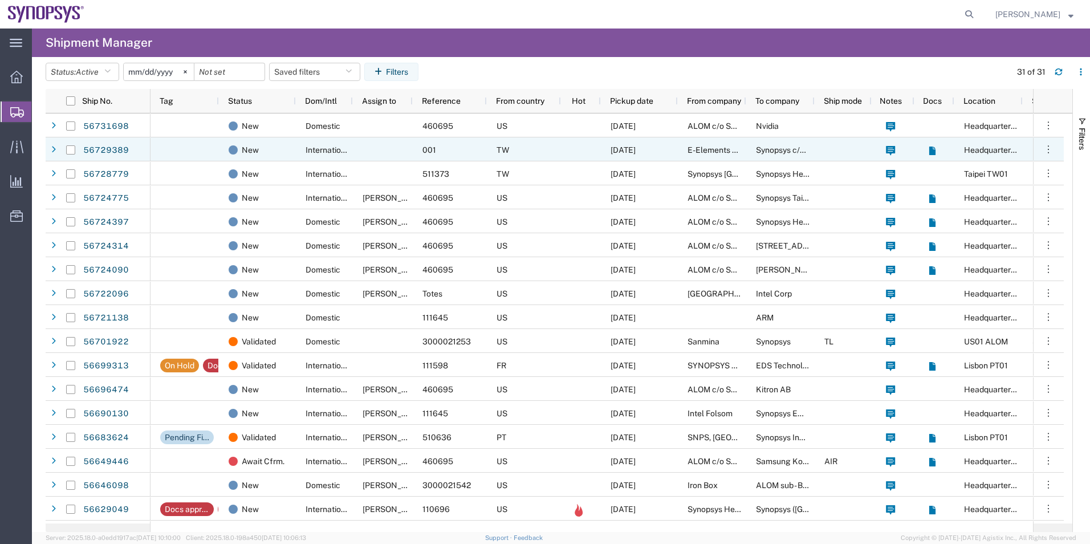
click at [544, 146] on div "TW" at bounding box center [524, 149] width 74 height 24
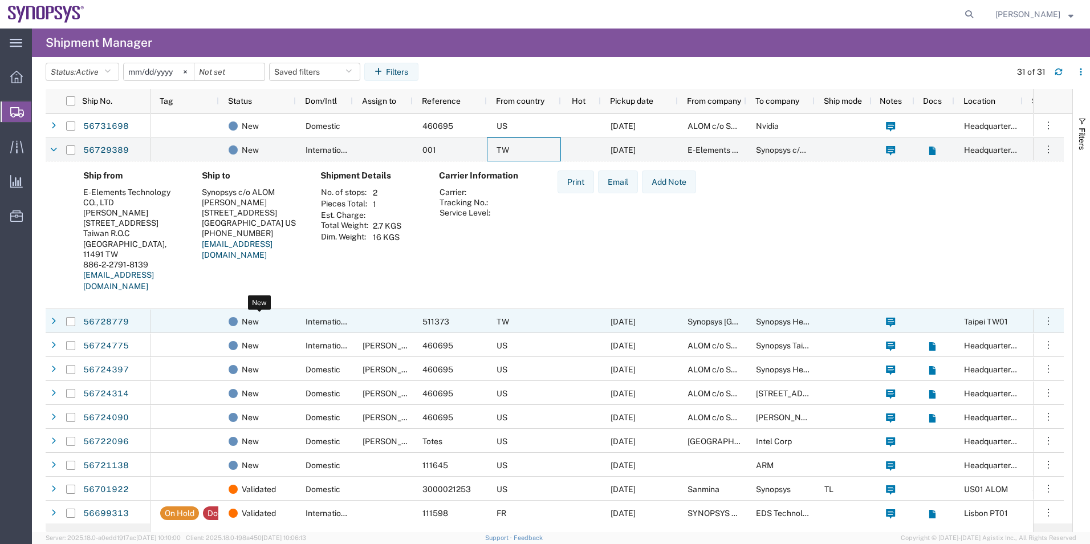
click at [279, 320] on div "New" at bounding box center [260, 322] width 62 height 24
